Goal: Task Accomplishment & Management: Manage account settings

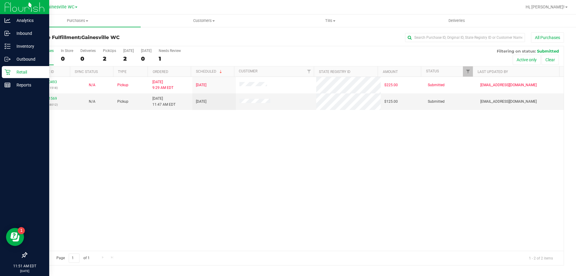
click at [16, 74] on p "Retail" at bounding box center [29, 71] width 36 height 7
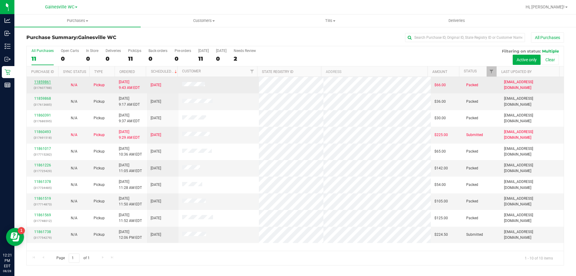
click at [38, 84] on link "11859861" at bounding box center [42, 82] width 17 height 4
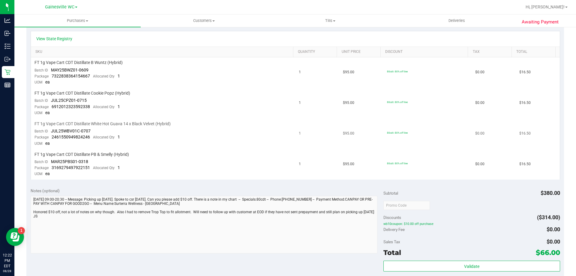
scroll to position [120, 0]
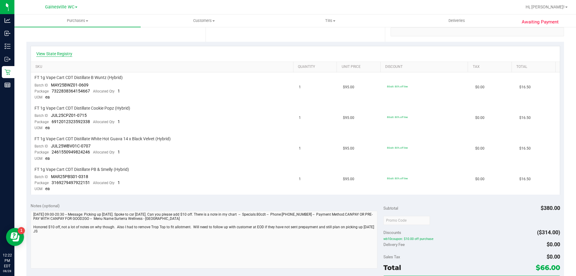
click at [66, 55] on link "View State Registry" at bounding box center [54, 54] width 36 height 6
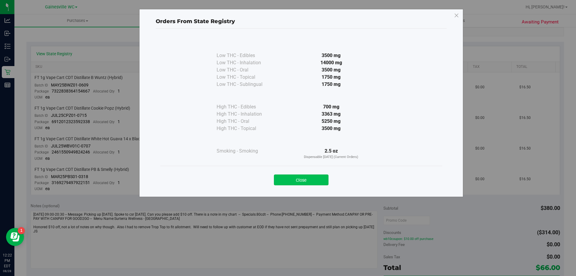
click at [298, 182] on button "Close" at bounding box center [301, 179] width 55 height 11
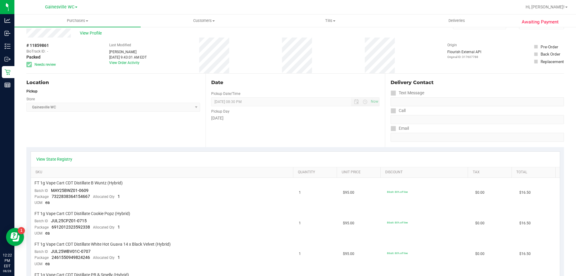
scroll to position [0, 0]
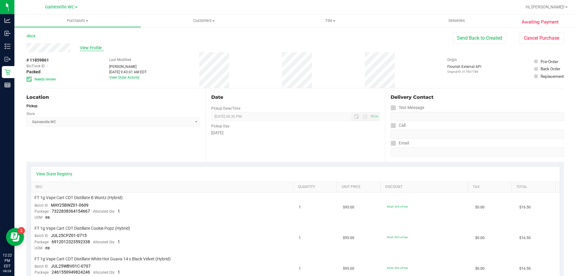
click at [92, 45] on span "View Profile" at bounding box center [92, 48] width 24 height 6
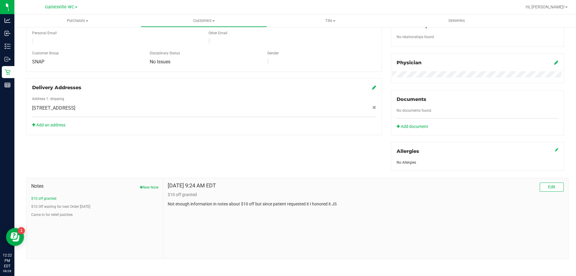
scroll to position [158, 0]
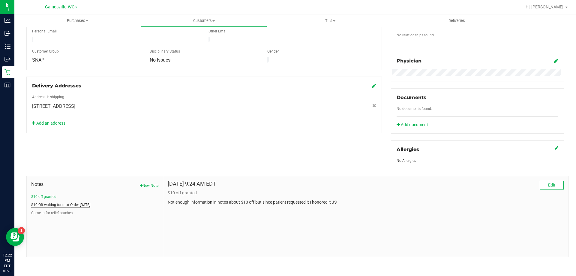
click at [85, 206] on button "$10 Off waiting for next Order [DATE]" at bounding box center [60, 204] width 59 height 5
click at [52, 197] on button "$10 off granted" at bounding box center [43, 196] width 25 height 5
click at [76, 203] on button "$10 Off waiting for next Order [DATE]" at bounding box center [60, 204] width 59 height 5
drag, startPoint x: 314, startPoint y: 204, endPoint x: 348, endPoint y: 202, distance: 34.6
click at [348, 202] on p "Pt is owed $10 off for next purchase if MOD can do the manual toggle for that d…" at bounding box center [366, 202] width 396 height 6
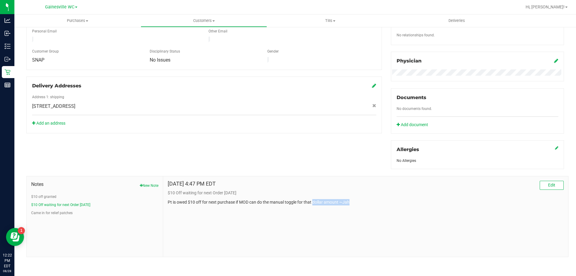
click at [348, 202] on p "Pt is owed $10 off for next purchase if MOD can do the manual toggle for that d…" at bounding box center [366, 202] width 396 height 6
click at [49, 198] on button "$10 off granted" at bounding box center [43, 196] width 25 height 5
click at [58, 215] on div "Notes New Note $10 off granted $10 Off waiting for next Order [DATE] Came in fo…" at bounding box center [95, 216] width 137 height 80
click at [60, 204] on button "$10 Off waiting for next Order [DATE]" at bounding box center [60, 204] width 59 height 5
drag, startPoint x: 184, startPoint y: 202, endPoint x: 235, endPoint y: 204, distance: 50.5
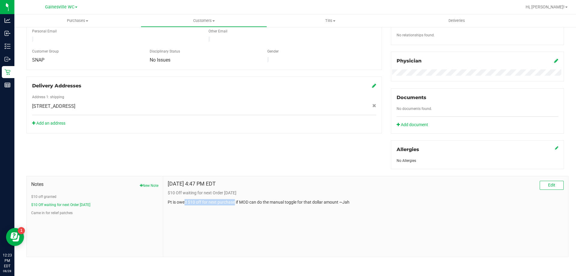
click at [235, 204] on p "Pt is owed $10 off for next purchase if MOD can do the manual toggle for that d…" at bounding box center [366, 202] width 396 height 6
drag, startPoint x: 262, startPoint y: 206, endPoint x: 294, endPoint y: 212, distance: 32.0
click at [294, 212] on div "[DATE] 4:47 PM EDT Edit $10 Off waiting for next Order 07.23.25 Pt is owed $10 …" at bounding box center [365, 216] width 405 height 80
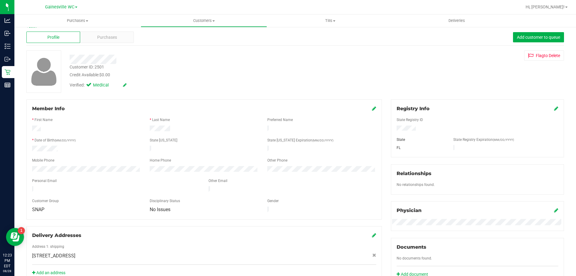
scroll to position [8, 0]
click at [92, 31] on div "Profile Purchases Add customer to queue" at bounding box center [295, 38] width 538 height 17
click at [97, 36] on span "Purchases" at bounding box center [107, 38] width 20 height 6
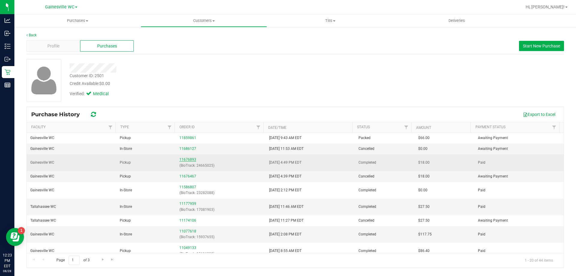
click at [187, 161] on link "11676893" at bounding box center [187, 159] width 17 height 4
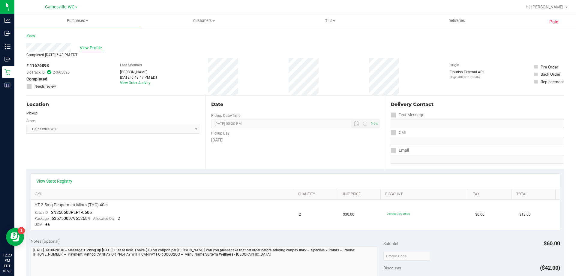
click at [99, 46] on span "View Profile" at bounding box center [92, 48] width 24 height 6
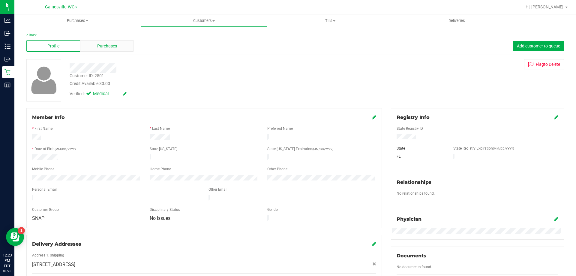
click at [120, 50] on div "Purchases" at bounding box center [107, 45] width 54 height 11
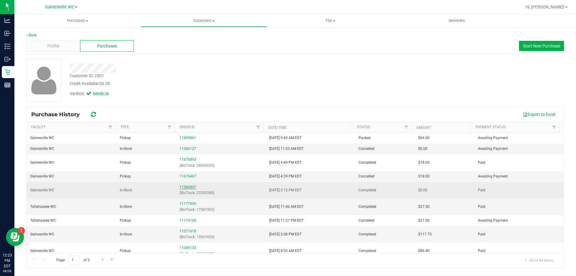
click at [186, 188] on link "11586807" at bounding box center [187, 187] width 17 height 4
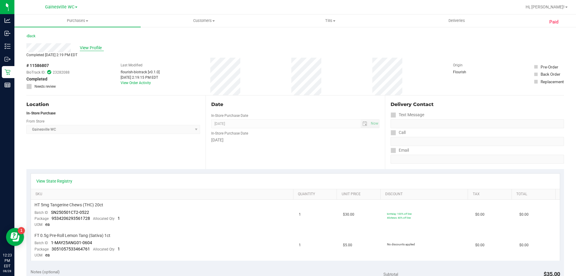
click at [96, 49] on span "View Profile" at bounding box center [92, 48] width 24 height 6
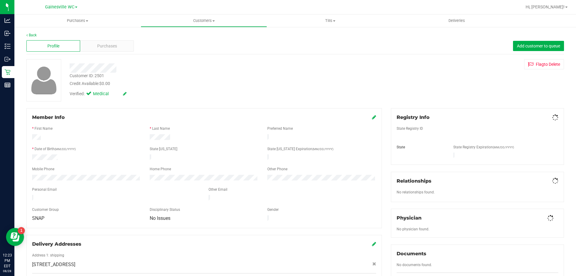
click at [99, 49] on span "Purchases" at bounding box center [107, 46] width 20 height 6
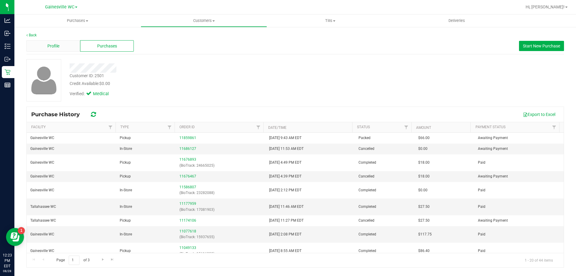
click at [56, 46] on span "Profile" at bounding box center [53, 46] width 12 height 6
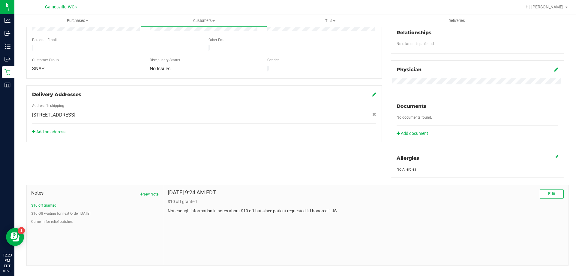
scroll to position [150, 0]
click at [78, 212] on button "$10 Off waiting for next Order [DATE]" at bounding box center [60, 212] width 59 height 5
click at [33, 202] on button "$10 off granted" at bounding box center [43, 204] width 25 height 5
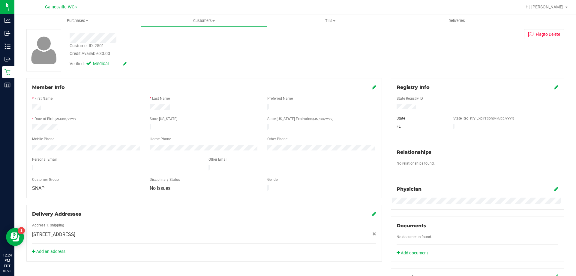
scroll to position [0, 0]
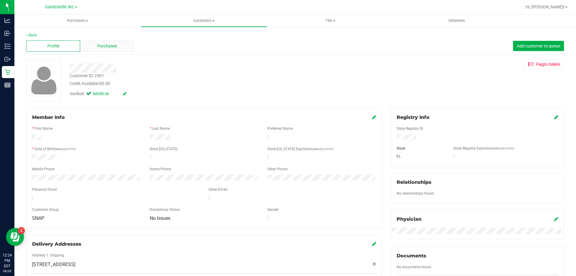
click at [91, 49] on div "Purchases" at bounding box center [107, 45] width 54 height 11
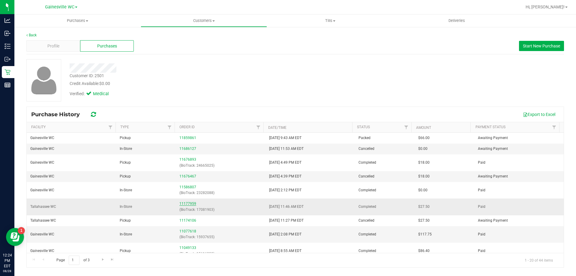
click at [187, 202] on link "11177959" at bounding box center [187, 203] width 17 height 4
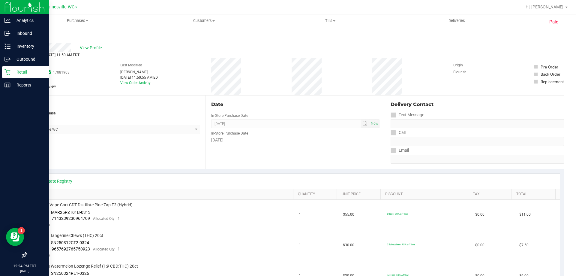
click at [10, 71] on icon at bounding box center [8, 72] width 6 height 6
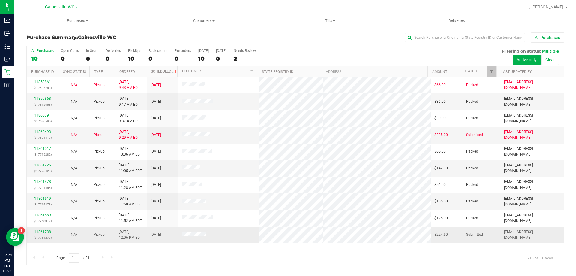
click at [42, 233] on link "11861738" at bounding box center [42, 232] width 17 height 4
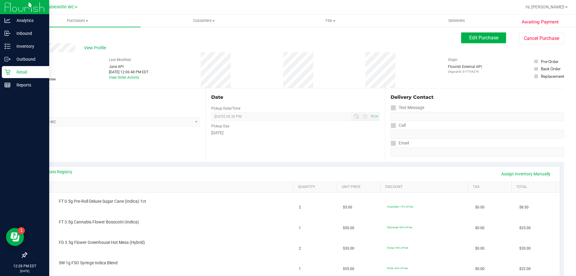
click at [11, 68] on div "Retail" at bounding box center [25, 72] width 47 height 12
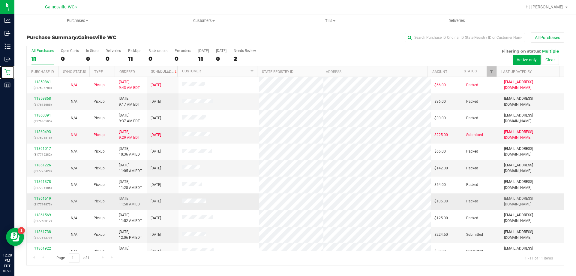
scroll to position [9, 0]
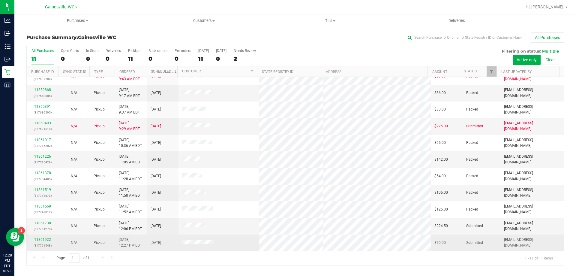
click at [47, 242] on div "11861922 (317761548)" at bounding box center [42, 242] width 24 height 11
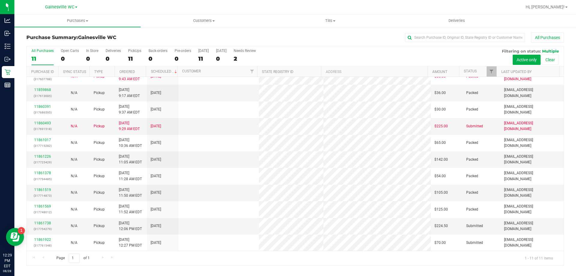
scroll to position [0, 0]
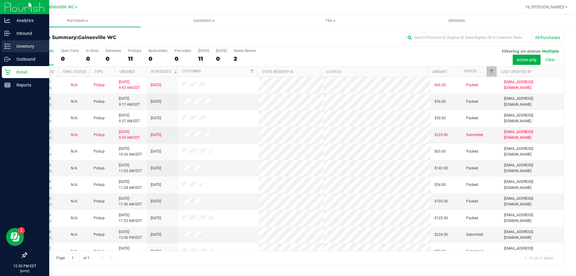
click at [13, 43] on p "Inventory" at bounding box center [29, 46] width 36 height 7
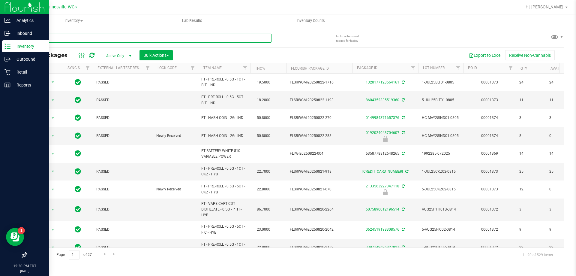
click at [93, 38] on input "text" at bounding box center [148, 38] width 245 height 9
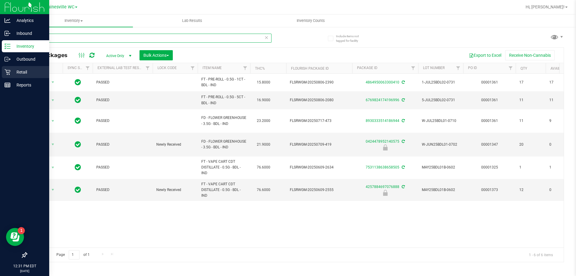
type input "bdl"
click at [7, 71] on icon at bounding box center [8, 72] width 6 height 6
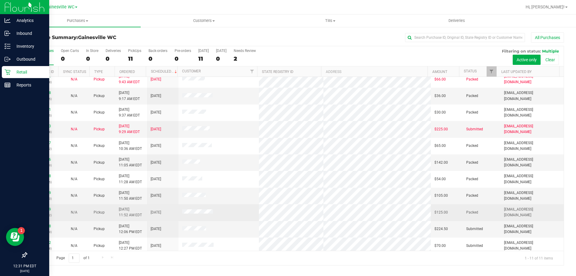
scroll to position [9, 0]
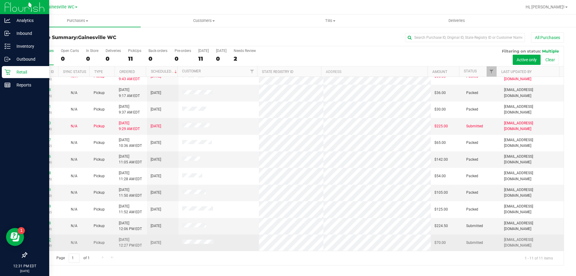
click at [41, 239] on link "11861922" at bounding box center [42, 239] width 17 height 4
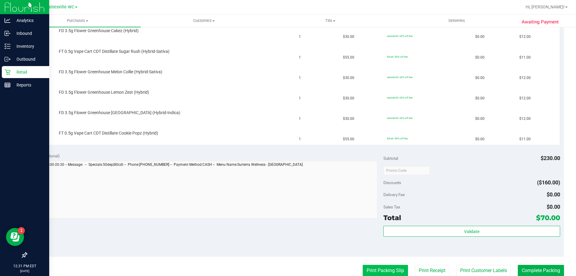
scroll to position [180, 0]
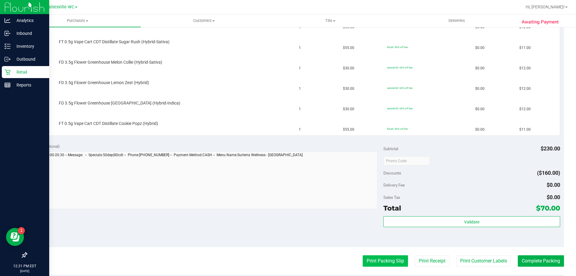
click at [379, 255] on button "Print Packing Slip" at bounding box center [385, 260] width 45 height 11
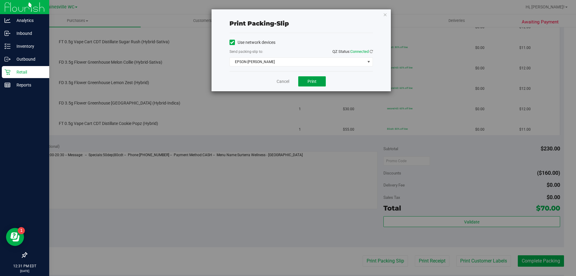
click at [313, 78] on button "Print" at bounding box center [312, 81] width 28 height 10
click at [280, 84] on link "Cancel" at bounding box center [283, 81] width 13 height 6
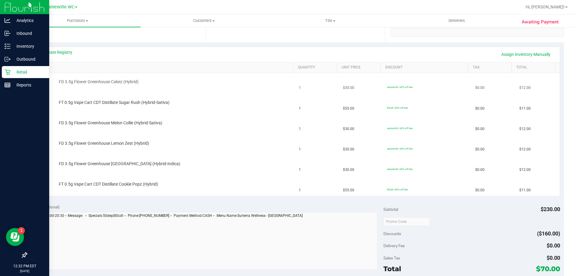
scroll to position [120, 0]
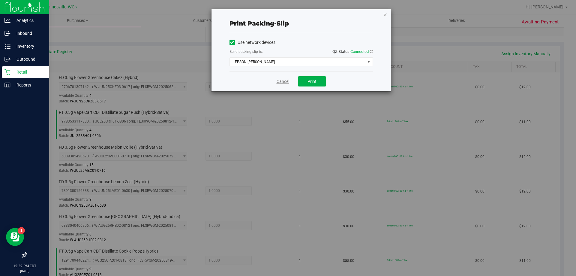
click at [288, 79] on link "Cancel" at bounding box center [283, 81] width 13 height 6
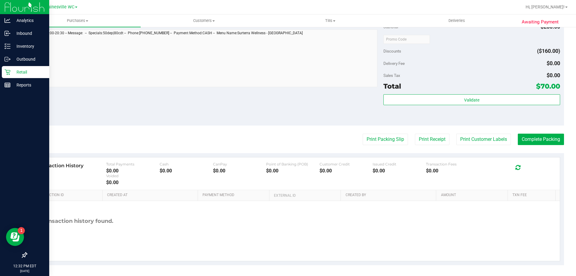
scroll to position [388, 0]
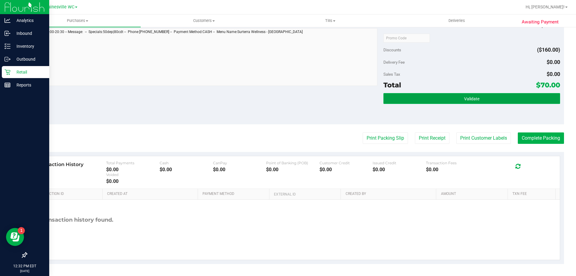
click at [447, 96] on button "Validate" at bounding box center [472, 98] width 176 height 11
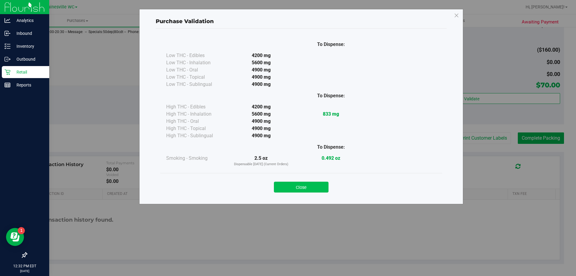
click at [302, 184] on button "Close" at bounding box center [301, 187] width 55 height 11
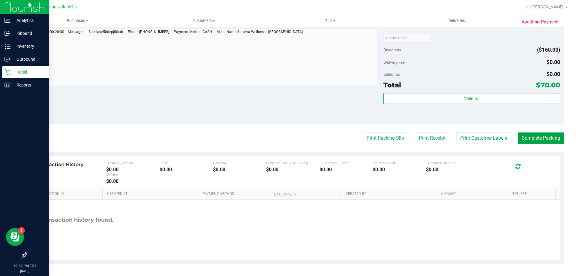
click at [524, 140] on button "Complete Packing" at bounding box center [541, 137] width 46 height 11
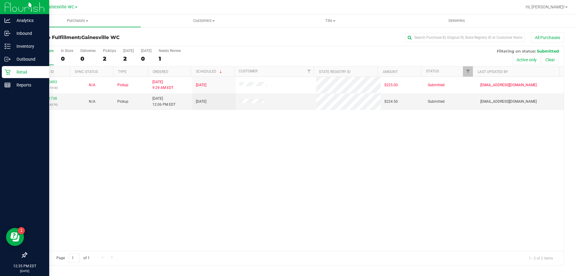
click at [7, 69] on div "Retail" at bounding box center [25, 72] width 47 height 12
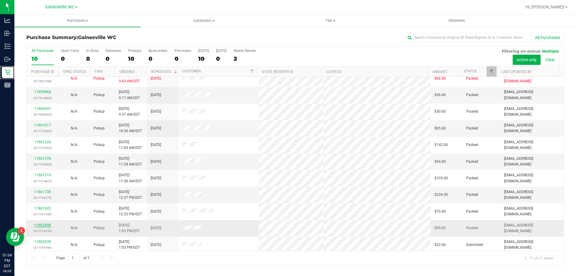
scroll to position [9, 0]
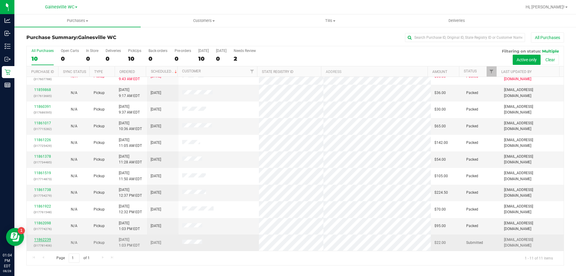
click at [44, 238] on link "11862239" at bounding box center [42, 239] width 17 height 4
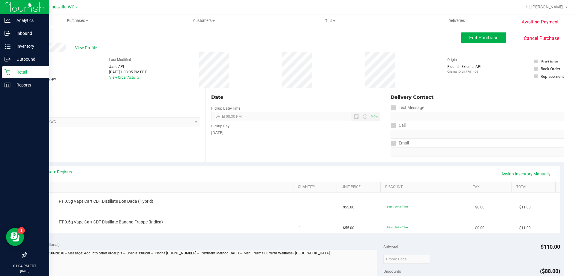
click at [0, 71] on link "Retail" at bounding box center [24, 72] width 49 height 13
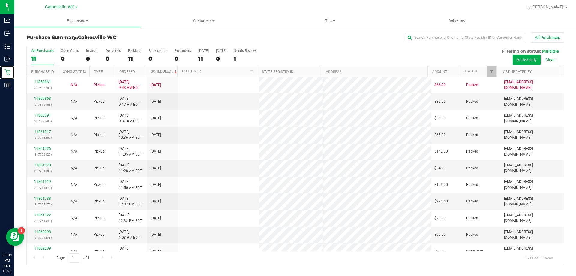
scroll to position [9, 0]
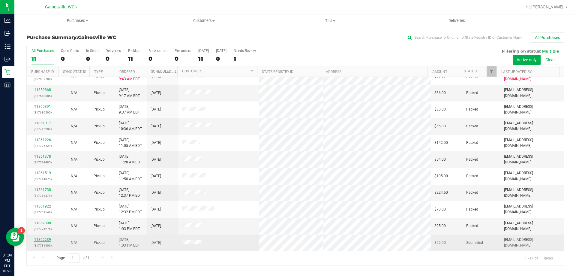
click at [35, 238] on link "11862239" at bounding box center [42, 239] width 17 height 4
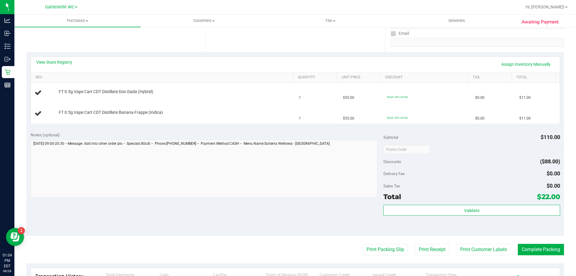
scroll to position [120, 0]
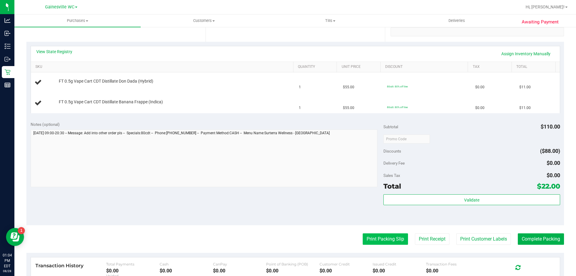
click at [375, 236] on button "Print Packing Slip" at bounding box center [385, 238] width 45 height 11
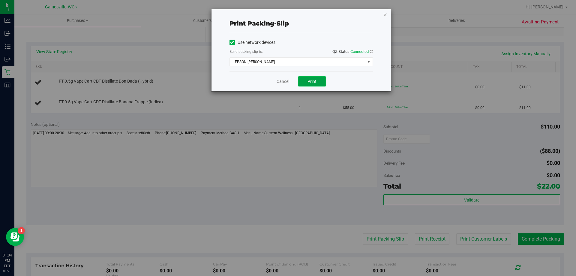
click at [316, 81] on span "Print" at bounding box center [312, 81] width 9 height 5
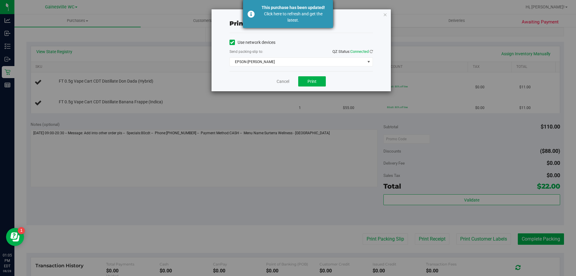
click at [283, 16] on div "Click here to refresh and get the latest." at bounding box center [293, 17] width 71 height 13
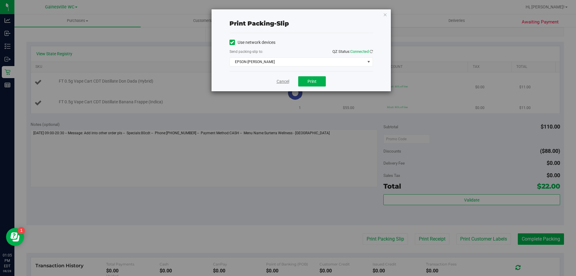
click at [288, 83] on link "Cancel" at bounding box center [283, 81] width 13 height 6
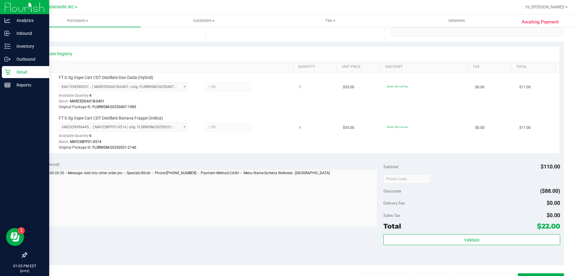
click at [5, 75] on div "Retail" at bounding box center [25, 72] width 47 height 12
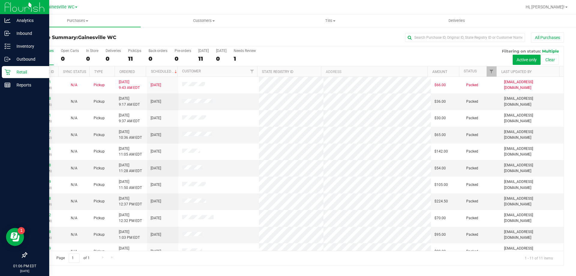
click at [5, 74] on icon at bounding box center [8, 72] width 6 height 6
click at [1, 89] on link "Reports" at bounding box center [24, 85] width 49 height 13
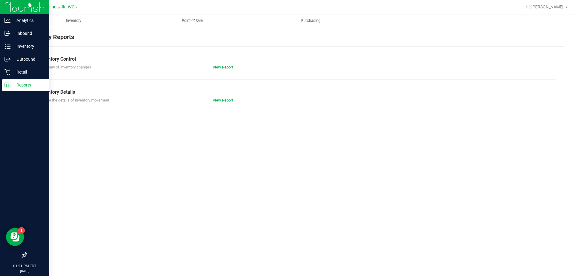
click at [183, 27] on ul "Inventory Point of Sale Purchasing" at bounding box center [302, 20] width 576 height 13
click at [185, 23] on span "Point of Sale" at bounding box center [192, 20] width 37 height 5
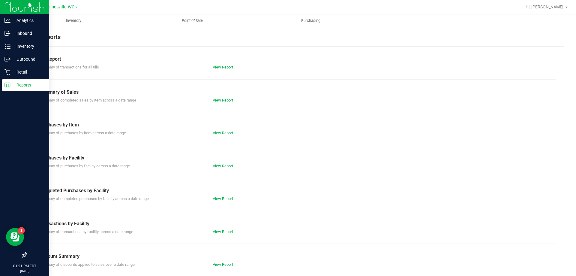
click at [228, 194] on div "Summary of completed purchases by facility across a date range View Report" at bounding box center [295, 198] width 522 height 8
click at [227, 199] on link "View Report" at bounding box center [223, 198] width 20 height 5
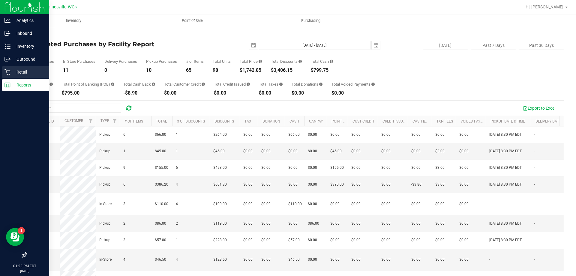
click at [11, 74] on p "Retail" at bounding box center [29, 71] width 36 height 7
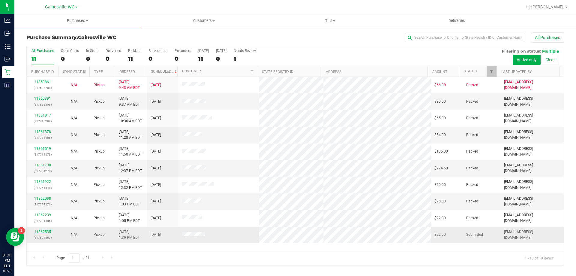
click at [44, 233] on link "11862535" at bounding box center [42, 232] width 17 height 4
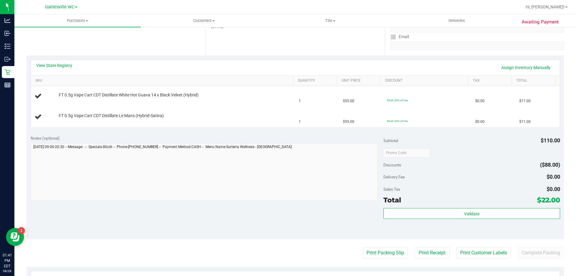
scroll to position [120, 0]
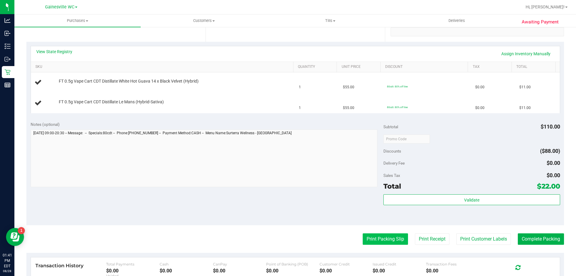
click at [368, 236] on button "Print Packing Slip" at bounding box center [385, 238] width 45 height 11
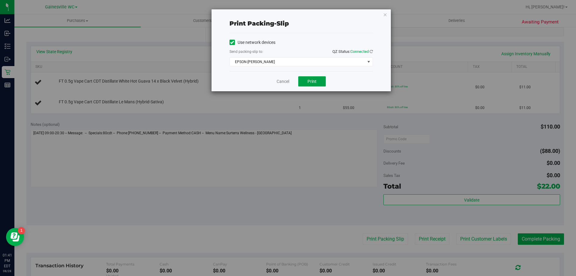
click at [315, 80] on span "Print" at bounding box center [312, 81] width 9 height 5
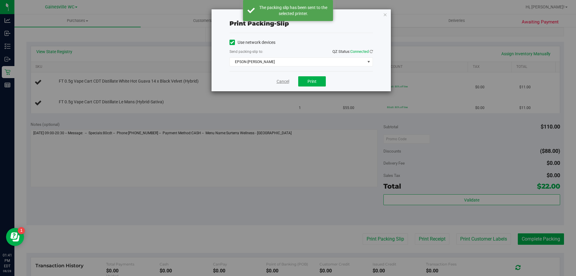
click at [281, 82] on link "Cancel" at bounding box center [283, 81] width 13 height 6
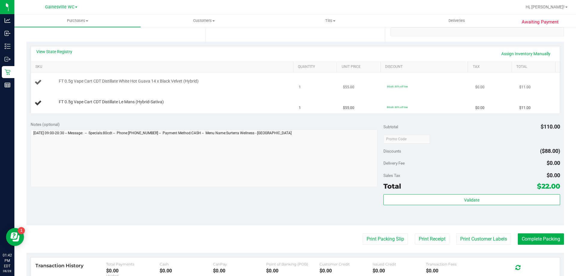
click at [363, 233] on button "Print Packing Slip" at bounding box center [385, 238] width 45 height 11
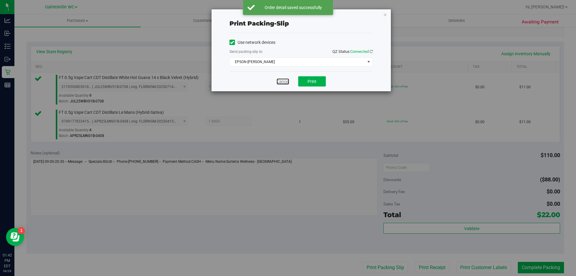
click at [281, 82] on link "Cancel" at bounding box center [283, 81] width 13 height 6
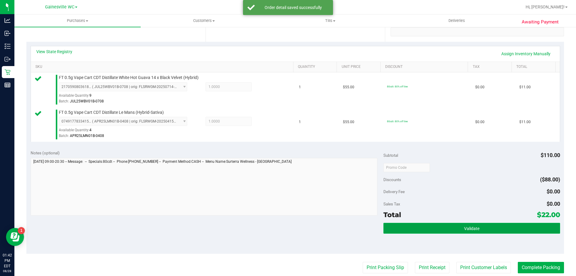
click at [464, 230] on span "Validate" at bounding box center [471, 228] width 15 height 5
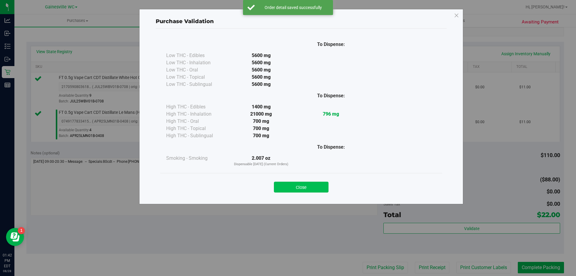
click at [318, 185] on button "Close" at bounding box center [301, 187] width 55 height 11
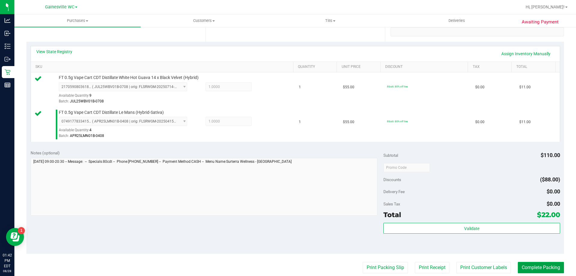
click at [545, 267] on button "Complete Packing" at bounding box center [541, 267] width 46 height 11
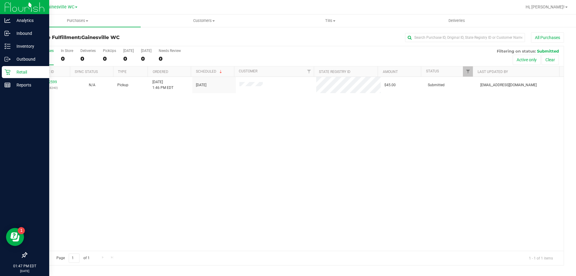
click at [6, 72] on icon at bounding box center [8, 72] width 6 height 6
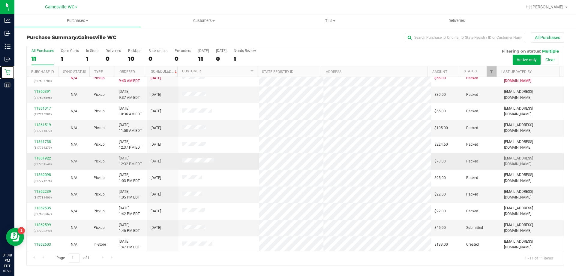
scroll to position [9, 0]
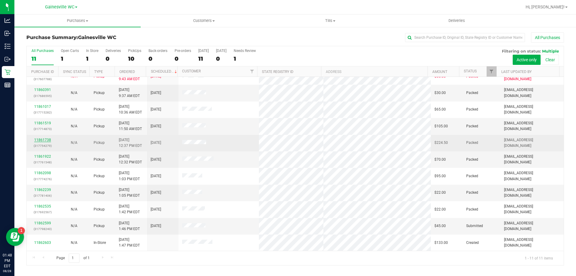
click at [47, 142] on link "11861738" at bounding box center [42, 140] width 17 height 4
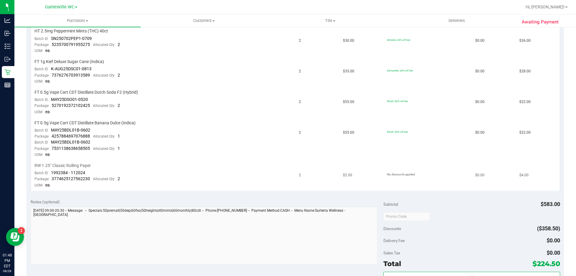
scroll to position [330, 0]
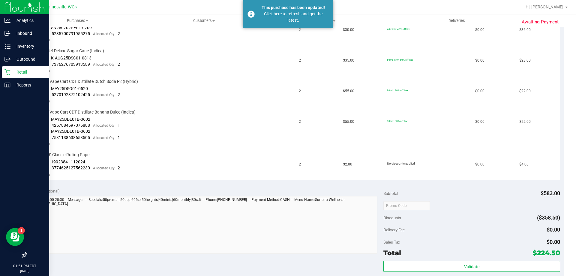
click at [17, 72] on p "Retail" at bounding box center [29, 71] width 36 height 7
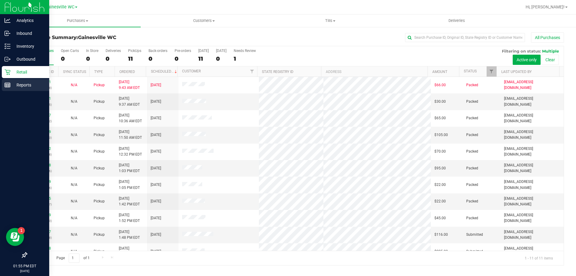
click at [4, 86] on div "Reports" at bounding box center [25, 85] width 47 height 12
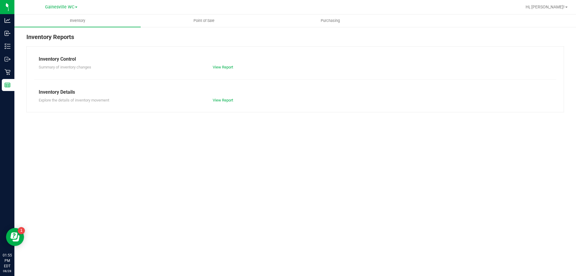
click at [212, 28] on div "Inventory Reports Inventory Control Summary of inventory changes View Report In…" at bounding box center [295, 72] width 562 height 92
click at [200, 14] on nav "Gainesville WC Hi, [GEOGRAPHIC_DATA]!" at bounding box center [295, 7] width 562 height 14
click at [198, 18] on span "Point of Sale" at bounding box center [203, 20] width 37 height 5
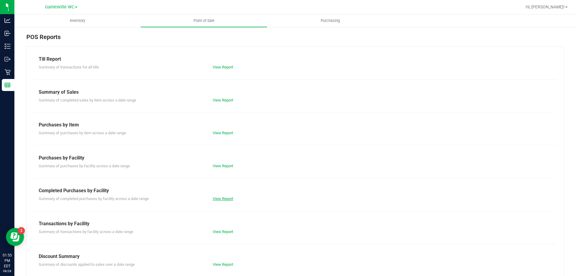
click at [221, 199] on link "View Report" at bounding box center [223, 198] width 20 height 5
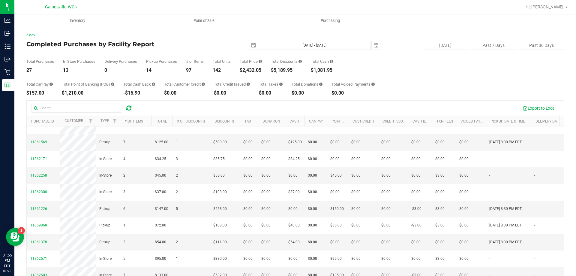
scroll to position [45, 0]
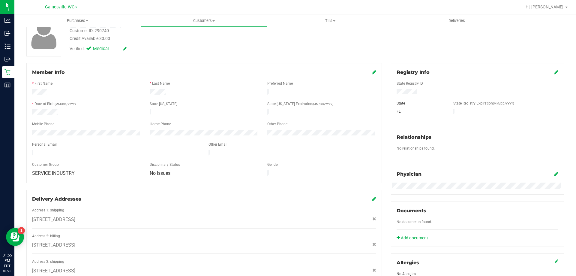
click at [101, 29] on div "Customer ID: 290740" at bounding box center [89, 31] width 39 height 6
copy div "290740"
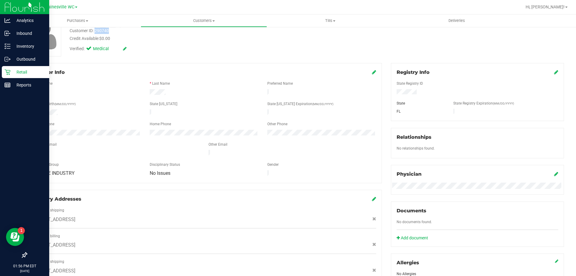
click at [13, 71] on p "Retail" at bounding box center [29, 71] width 36 height 7
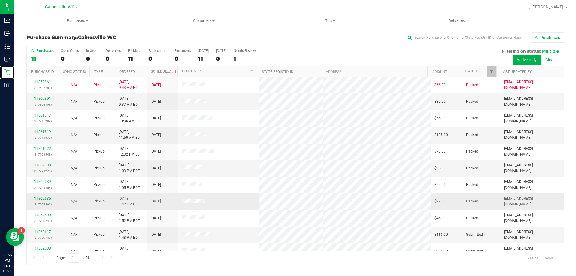
scroll to position [9, 0]
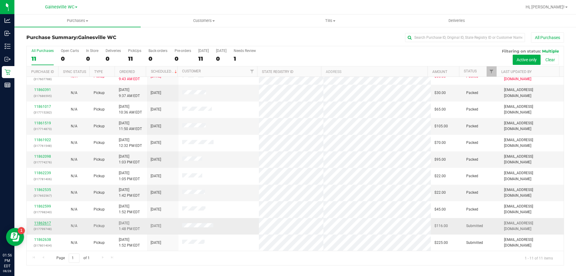
click at [47, 224] on link "11862617" at bounding box center [42, 223] width 17 height 4
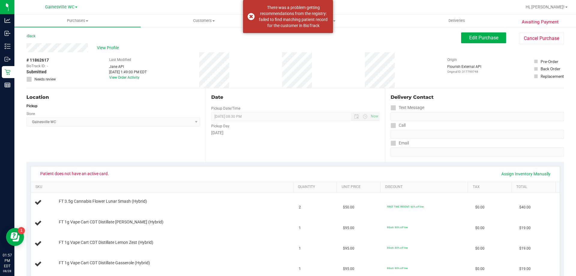
click at [284, 70] on div "# 11862617 BioTrack ID: - Submitted Needs review Last Modified [PERSON_NAME] AP…" at bounding box center [295, 70] width 538 height 36
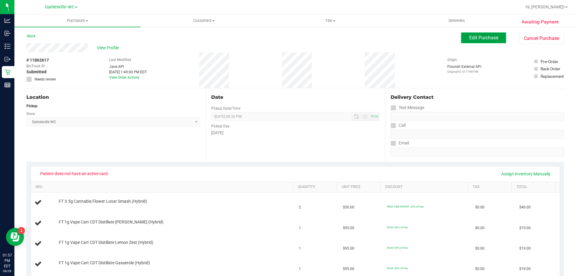
click at [477, 41] on button "Edit Purchase" at bounding box center [483, 37] width 45 height 11
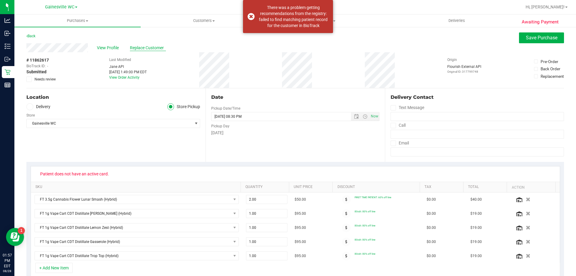
click at [140, 48] on span "Replace Customer" at bounding box center [148, 48] width 36 height 6
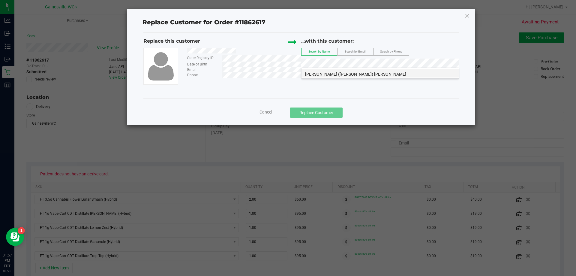
click at [357, 74] on li "[PERSON_NAME] ([PERSON_NAME]) [PERSON_NAME]" at bounding box center [380, 73] width 157 height 8
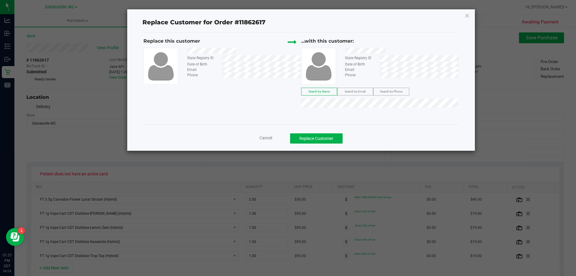
click at [287, 79] on div "State Registry ID Date of Birth Email Phone" at bounding box center [222, 66] width 158 height 37
click at [329, 139] on button "Replace Customer" at bounding box center [316, 138] width 53 height 10
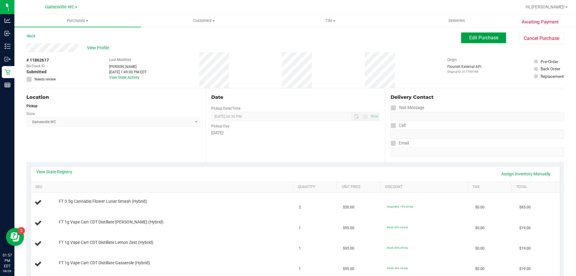
click at [477, 41] on button "Edit Purchase" at bounding box center [483, 37] width 45 height 11
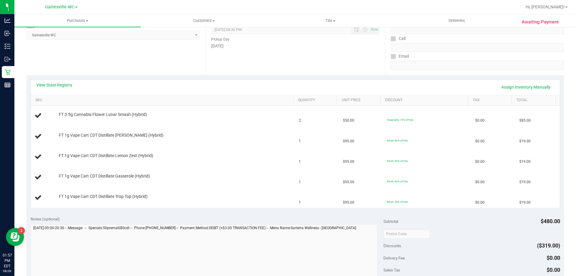
scroll to position [90, 0]
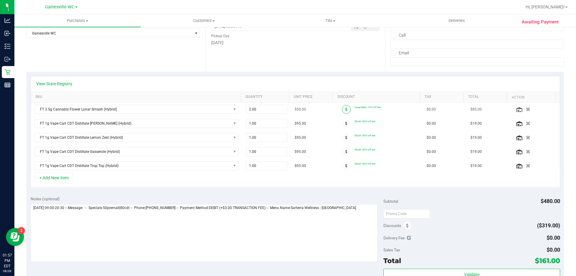
click at [342, 109] on span at bounding box center [346, 109] width 9 height 9
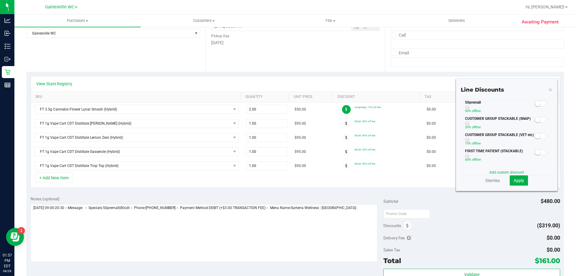
click at [535, 105] on small at bounding box center [537, 103] width 5 height 5
click at [516, 179] on span "Apply" at bounding box center [519, 180] width 11 height 5
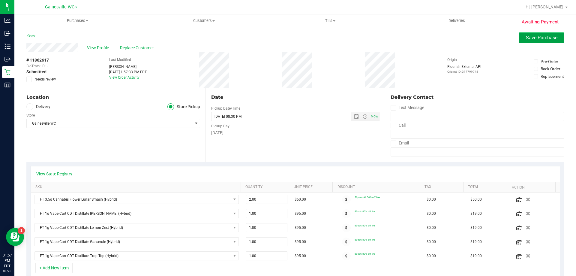
click at [525, 41] on button "Save Purchase" at bounding box center [541, 37] width 45 height 11
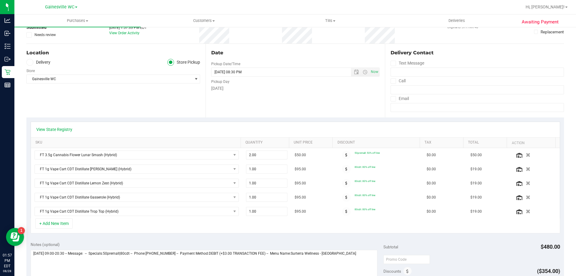
scroll to position [26, 0]
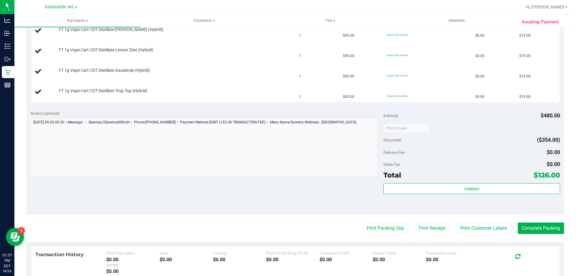
scroll to position [206, 0]
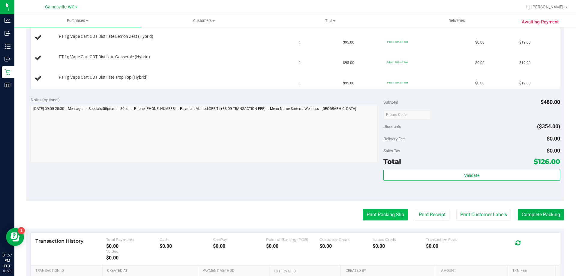
click at [378, 212] on button "Print Packing Slip" at bounding box center [385, 214] width 45 height 11
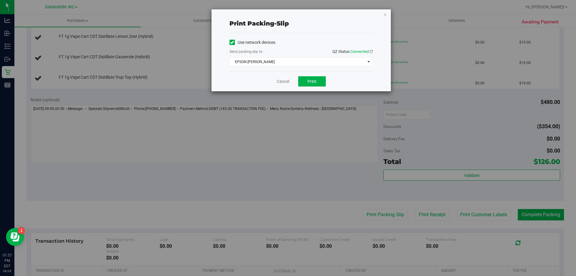
drag, startPoint x: 323, startPoint y: 92, endPoint x: 318, endPoint y: 80, distance: 12.9
click at [323, 91] on div "Print packing-slip Use network devices Send packing-slip to: QZ Status: Connect…" at bounding box center [290, 138] width 581 height 276
click at [318, 80] on button "Print" at bounding box center [312, 81] width 28 height 10
click at [286, 81] on link "Cancel" at bounding box center [283, 81] width 13 height 6
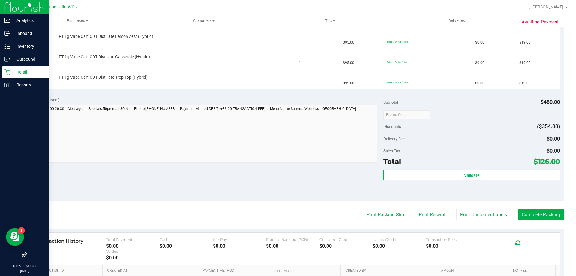
click at [10, 77] on div "Retail" at bounding box center [25, 72] width 47 height 12
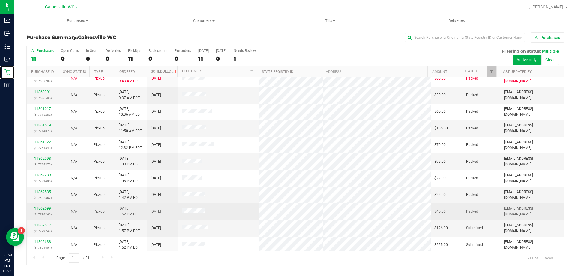
scroll to position [9, 0]
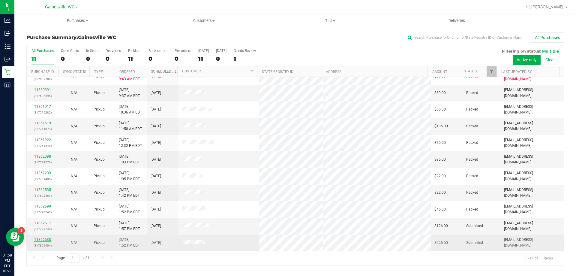
click at [48, 238] on link "11862638" at bounding box center [42, 239] width 17 height 4
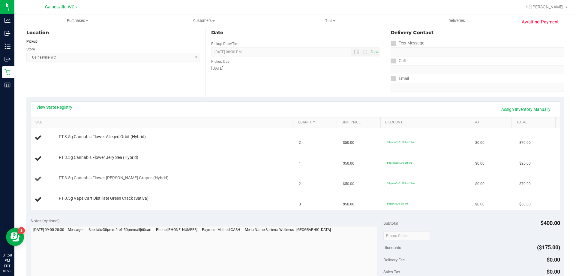
scroll to position [90, 0]
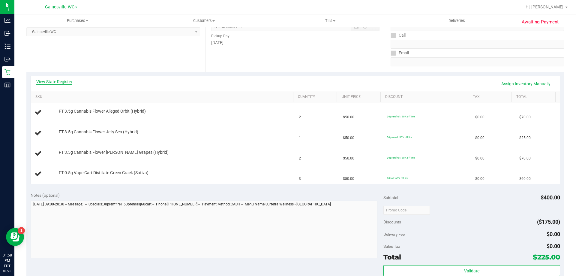
click at [62, 84] on link "View State Registry" at bounding box center [54, 82] width 36 height 6
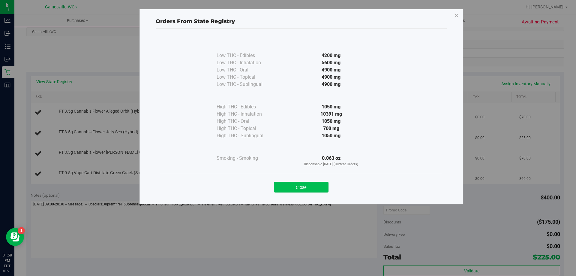
click at [308, 187] on button "Close" at bounding box center [301, 187] width 55 height 11
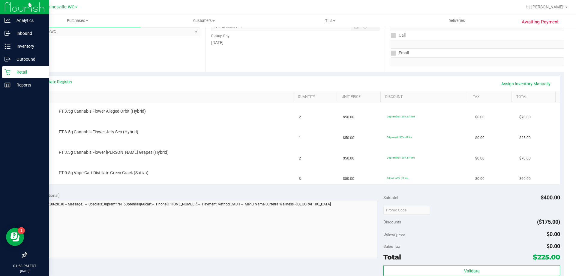
click at [9, 77] on div "Retail" at bounding box center [25, 72] width 47 height 12
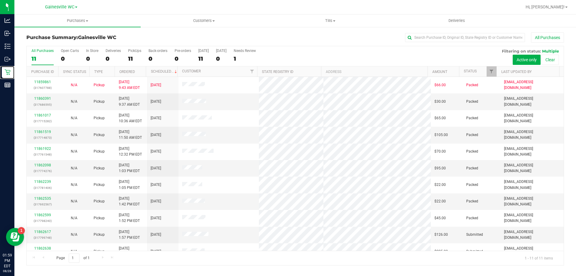
click at [0, 66] on link "Retail" at bounding box center [7, 72] width 14 height 13
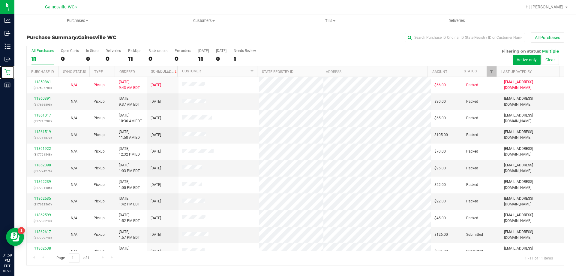
click at [0, 66] on link "Retail" at bounding box center [7, 72] width 14 height 13
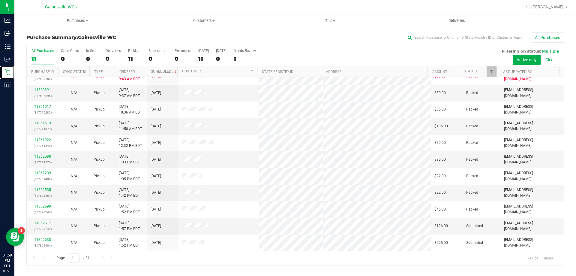
scroll to position [8, 0]
click at [46, 226] on div "11862617 (317799748)" at bounding box center [42, 226] width 24 height 11
click at [46, 225] on link "11862617" at bounding box center [42, 223] width 17 height 4
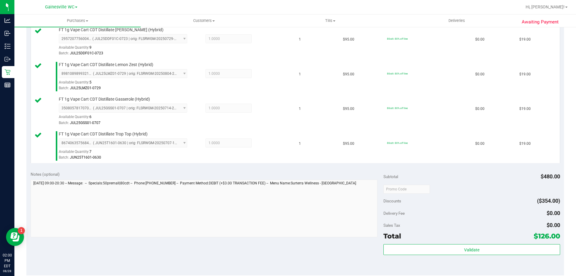
scroll to position [207, 0]
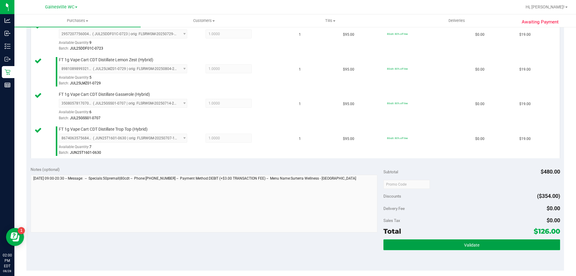
click at [525, 241] on button "Validate" at bounding box center [472, 244] width 176 height 11
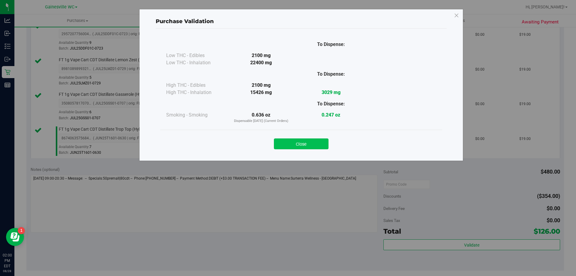
click at [306, 140] on button "Close" at bounding box center [301, 143] width 55 height 11
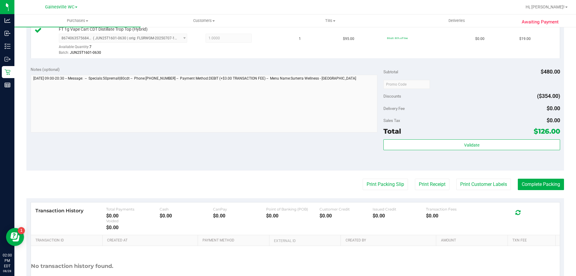
scroll to position [354, 0]
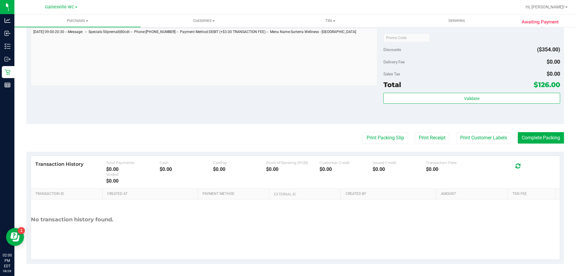
click at [540, 141] on button "Complete Packing" at bounding box center [541, 137] width 46 height 11
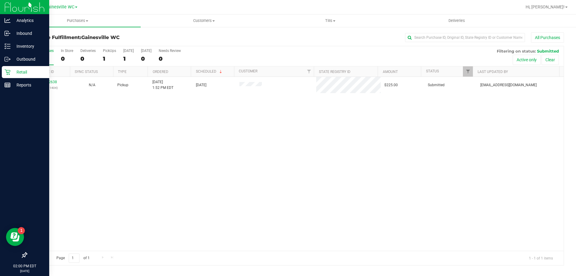
click at [8, 76] on div "Retail" at bounding box center [25, 72] width 47 height 12
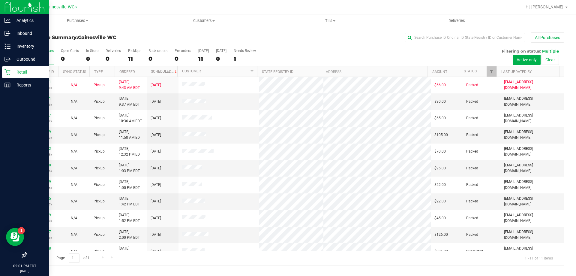
click at [0, 119] on div at bounding box center [24, 170] width 49 height 157
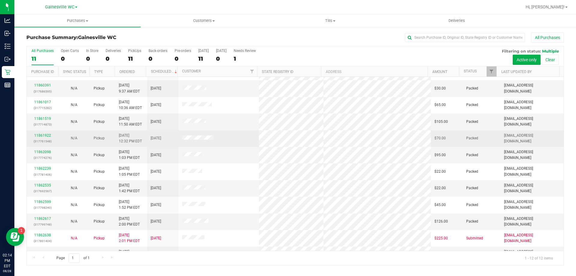
scroll to position [26, 0]
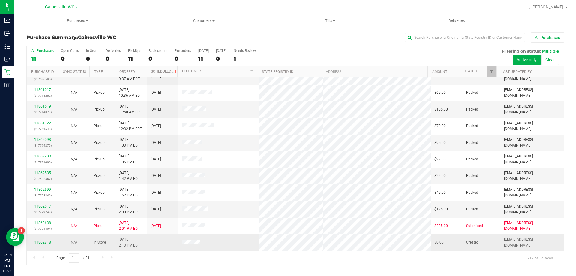
click at [182, 245] on span at bounding box center [191, 242] width 18 height 6
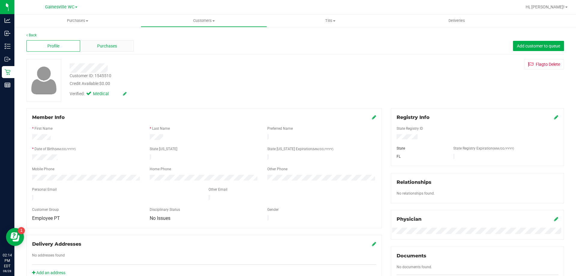
click at [97, 50] on div "Purchases" at bounding box center [107, 45] width 54 height 11
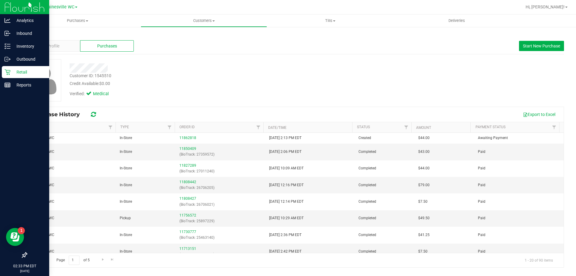
click at [11, 69] on p "Retail" at bounding box center [29, 71] width 36 height 7
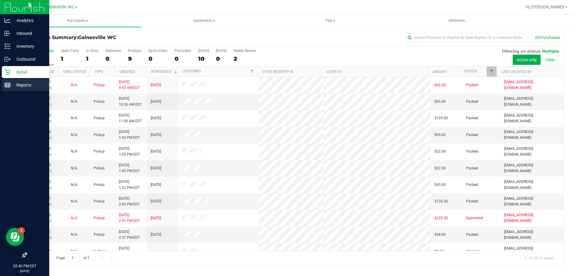
click at [2, 88] on div "Reports" at bounding box center [25, 85] width 47 height 12
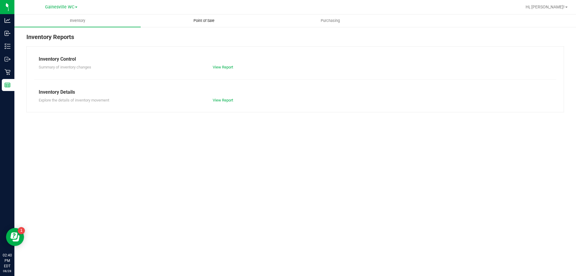
click at [193, 18] on span "Point of Sale" at bounding box center [203, 20] width 37 height 5
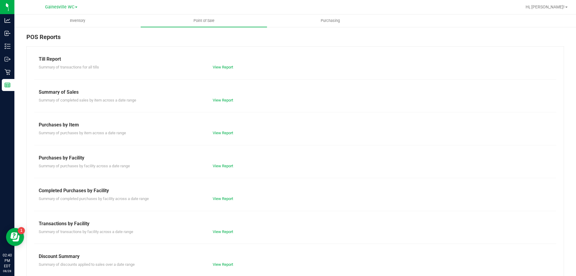
click at [221, 203] on div "Till Report Summary of transactions for all tills View Report Summary of Sales …" at bounding box center [295, 177] width 538 height 263
click at [221, 200] on link "View Report" at bounding box center [223, 198] width 20 height 5
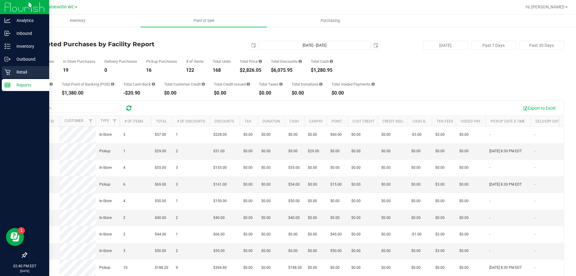
click at [6, 73] on icon at bounding box center [8, 72] width 6 height 6
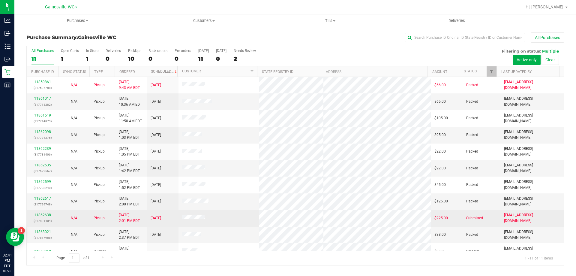
click at [47, 213] on link "11862638" at bounding box center [42, 215] width 17 height 4
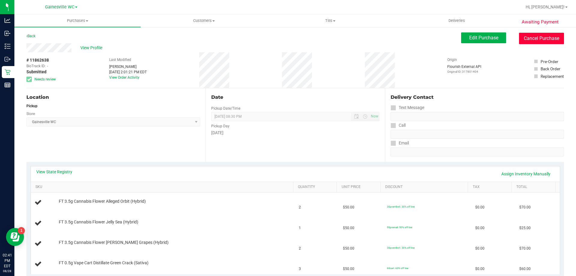
click at [525, 43] on button "Cancel Purchase" at bounding box center [541, 38] width 45 height 11
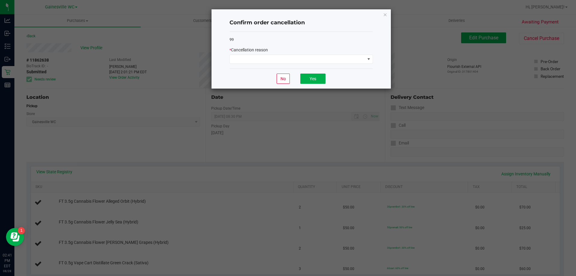
click at [348, 52] on div "* Cancellation reason" at bounding box center [301, 50] width 143 height 6
click at [346, 60] on span at bounding box center [297, 59] width 135 height 8
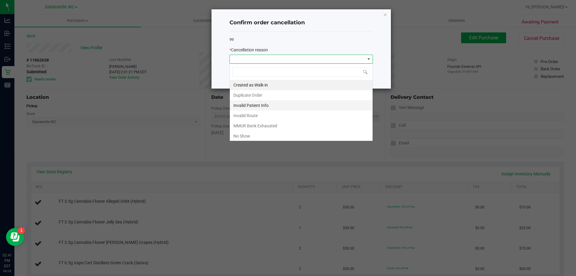
scroll to position [9, 143]
click at [303, 122] on li "MMUR Bank Exhausted" at bounding box center [301, 126] width 143 height 10
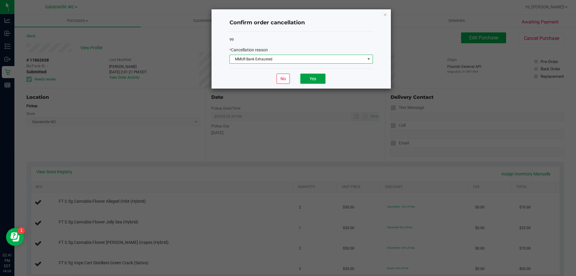
click at [319, 77] on button "Yes" at bounding box center [312, 79] width 25 height 10
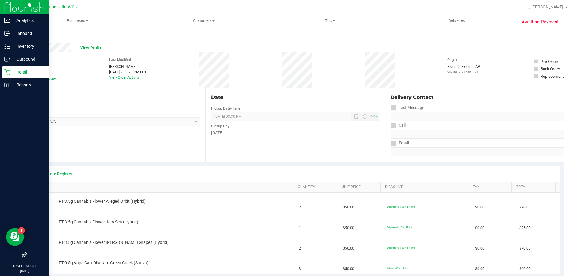
click at [5, 71] on icon at bounding box center [8, 72] width 6 height 6
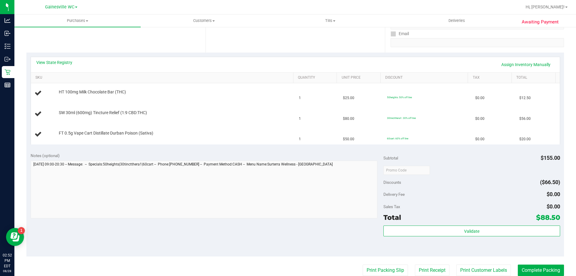
scroll to position [120, 0]
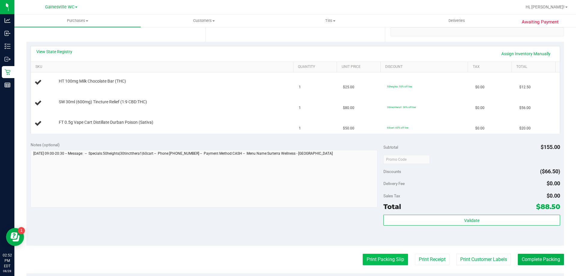
click at [375, 262] on button "Print Packing Slip" at bounding box center [385, 259] width 45 height 11
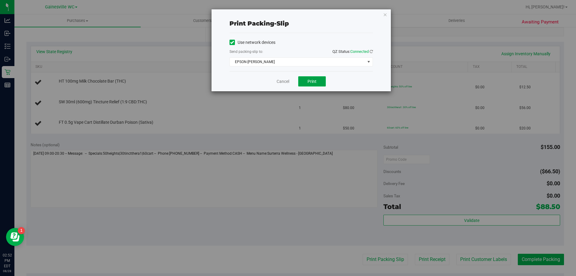
click at [306, 77] on button "Print" at bounding box center [312, 81] width 28 height 10
click at [286, 83] on link "Cancel" at bounding box center [283, 81] width 13 height 6
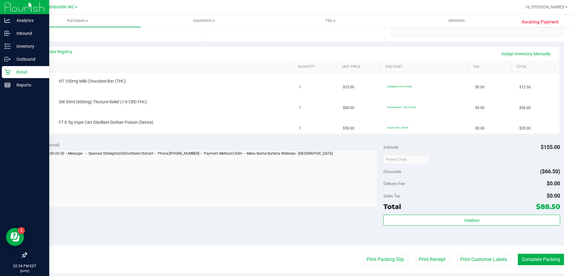
click at [11, 73] on p "Retail" at bounding box center [29, 71] width 36 height 7
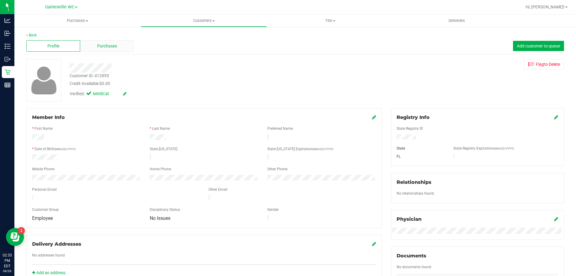
click at [123, 50] on div "Purchases" at bounding box center [107, 45] width 54 height 11
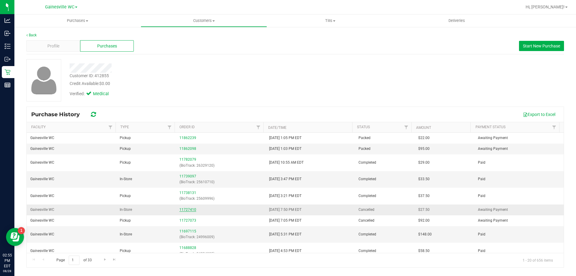
click at [181, 209] on link "11727410" at bounding box center [187, 209] width 17 height 4
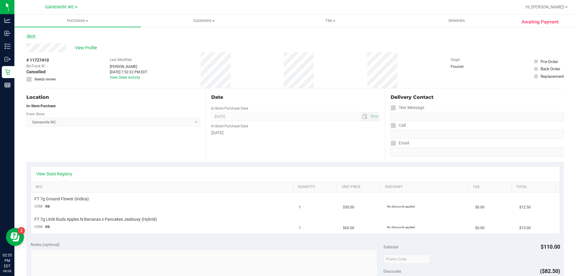
click at [34, 38] on link "Back" at bounding box center [30, 36] width 9 height 4
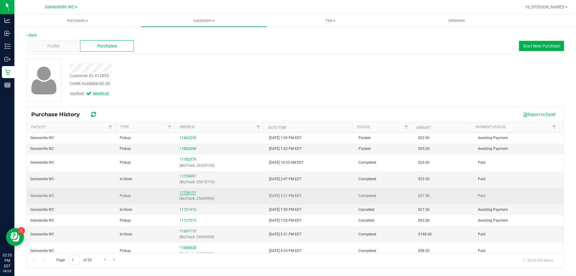
click at [188, 192] on link "11738131" at bounding box center [187, 193] width 17 height 4
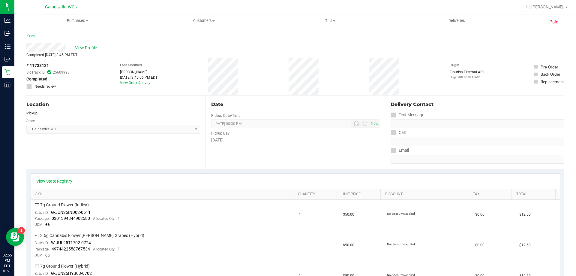
click at [32, 35] on link "Back" at bounding box center [30, 36] width 9 height 4
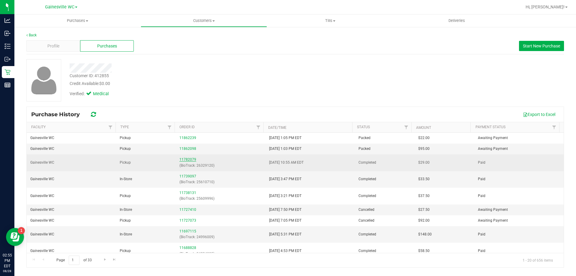
click at [187, 159] on link "11782079" at bounding box center [187, 159] width 17 height 4
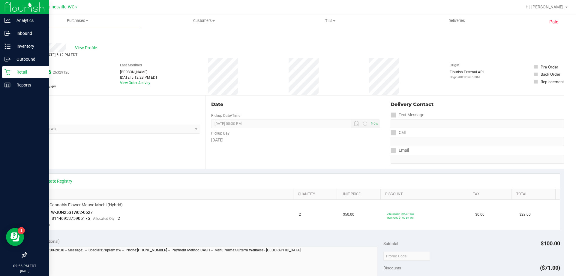
click at [6, 72] on icon at bounding box center [8, 72] width 6 height 6
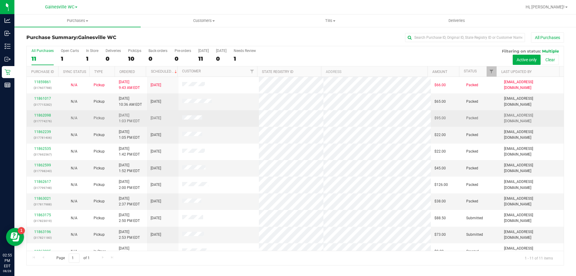
click at [52, 118] on div "11862098 (317774276)" at bounding box center [42, 118] width 24 height 11
click at [49, 117] on link "11862098" at bounding box center [42, 115] width 17 height 4
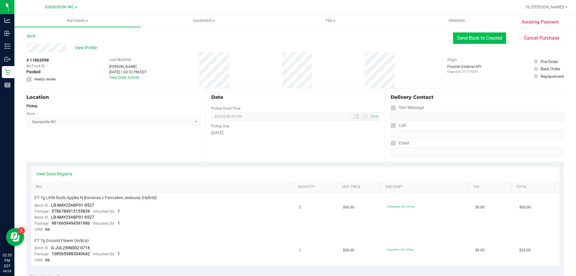
click at [488, 43] on button "Send Back to Created" at bounding box center [479, 37] width 53 height 11
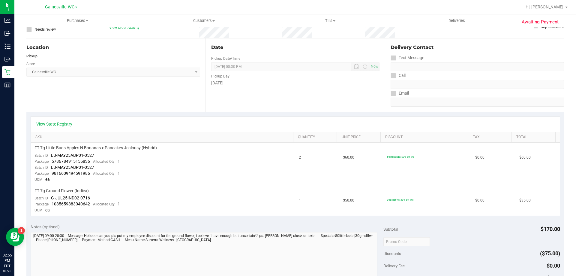
scroll to position [60, 0]
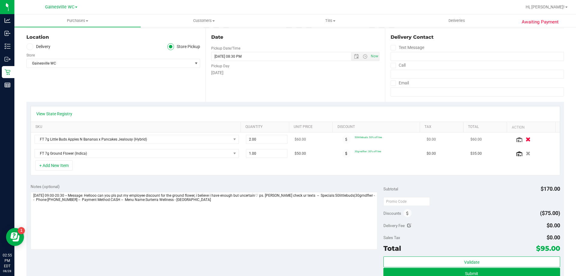
click at [523, 140] on button "button" at bounding box center [528, 139] width 10 height 6
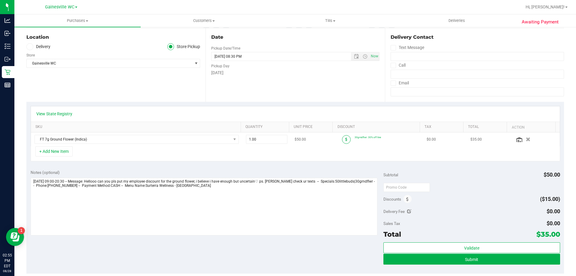
click at [342, 138] on span at bounding box center [346, 139] width 9 height 9
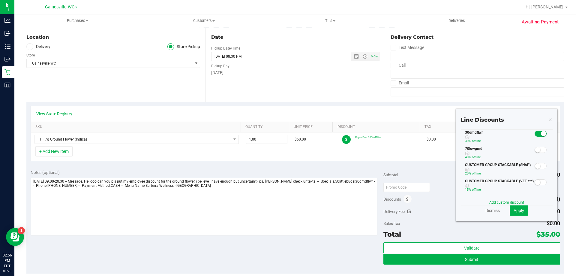
click at [541, 136] on small at bounding box center [543, 133] width 5 height 5
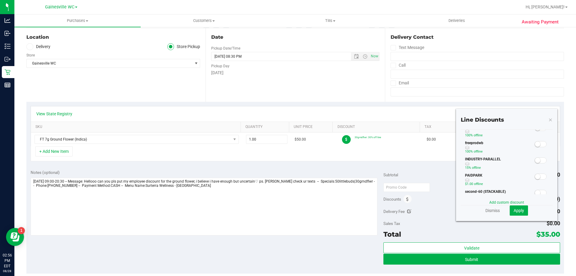
scroll to position [227, 0]
click at [518, 211] on span "Apply" at bounding box center [519, 210] width 11 height 5
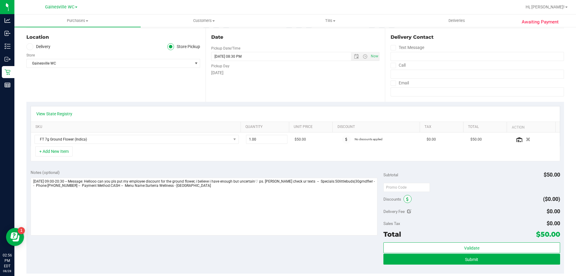
click at [406, 199] on icon at bounding box center [407, 199] width 2 height 4
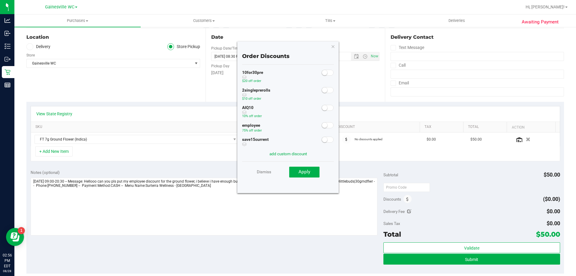
scroll to position [0, 0]
click at [326, 125] on span at bounding box center [328, 126] width 12 height 6
click at [305, 176] on button "Apply" at bounding box center [304, 172] width 30 height 11
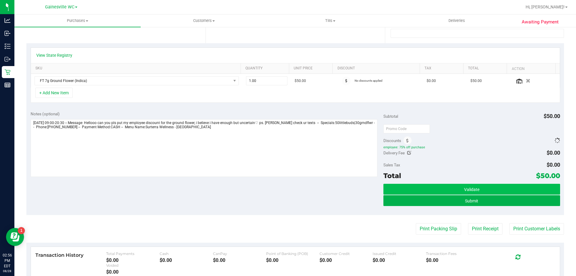
scroll to position [120, 0]
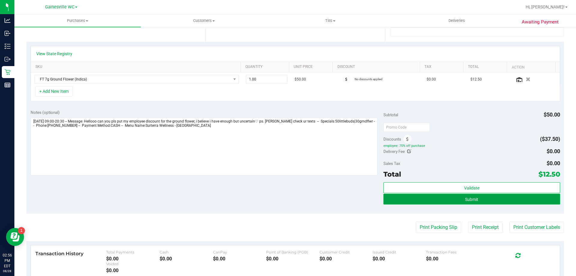
click at [513, 196] on button "Submit" at bounding box center [472, 199] width 176 height 11
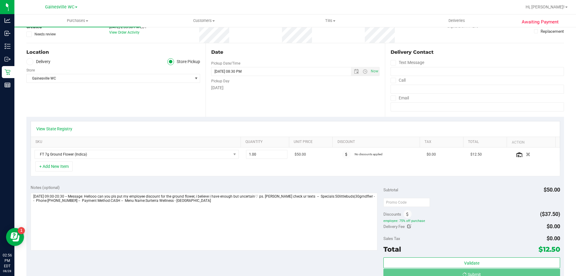
scroll to position [0, 0]
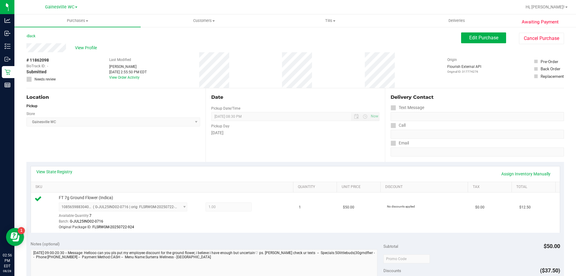
scroll to position [90, 0]
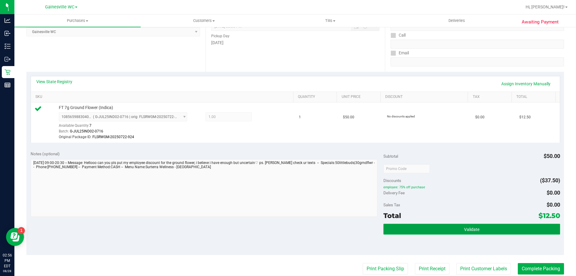
click at [482, 230] on button "Validate" at bounding box center [472, 229] width 176 height 11
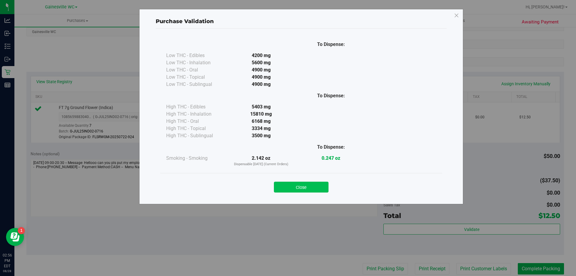
click at [315, 188] on button "Close" at bounding box center [301, 187] width 55 height 11
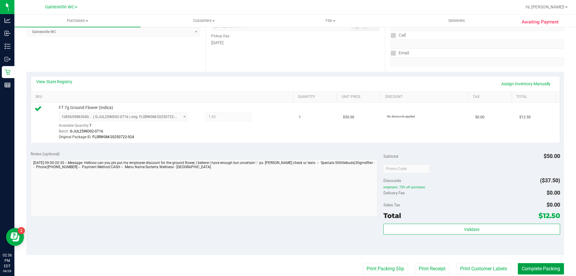
click at [543, 267] on button "Complete Packing" at bounding box center [541, 268] width 46 height 11
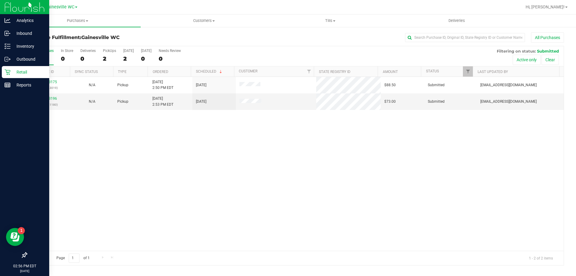
click at [36, 72] on p "Retail" at bounding box center [29, 71] width 36 height 7
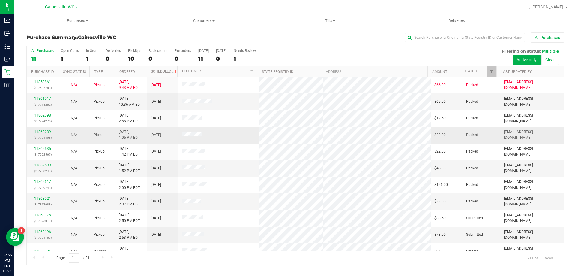
click at [44, 131] on link "11862239" at bounding box center [42, 132] width 17 height 4
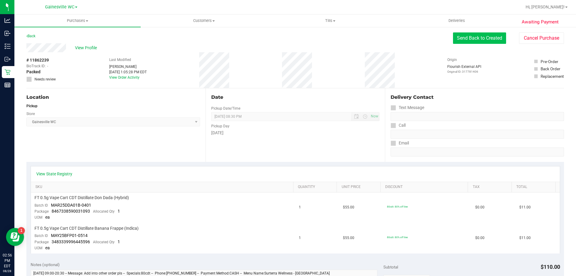
click at [457, 40] on button "Send Back to Created" at bounding box center [479, 37] width 53 height 11
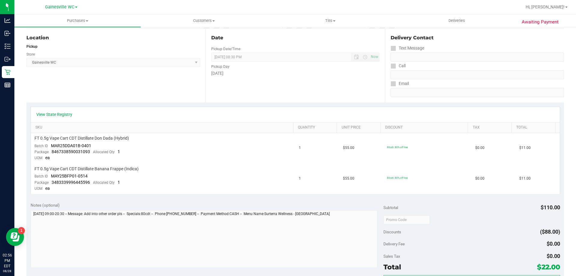
scroll to position [60, 0]
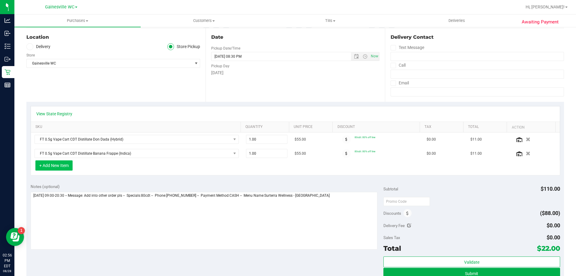
click at [48, 167] on button "+ Add New Item" at bounding box center [53, 165] width 37 height 10
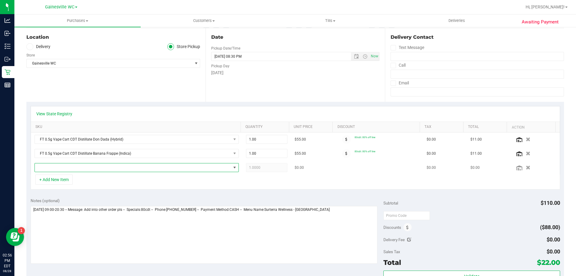
click at [65, 167] on span "NO DATA FOUND" at bounding box center [133, 167] width 196 height 8
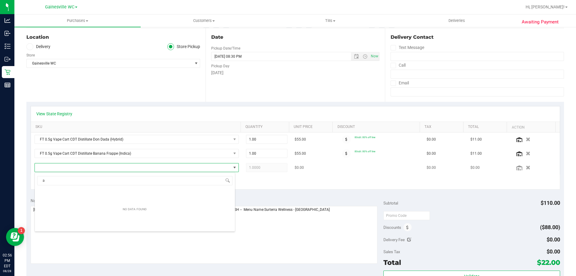
scroll to position [9, 199]
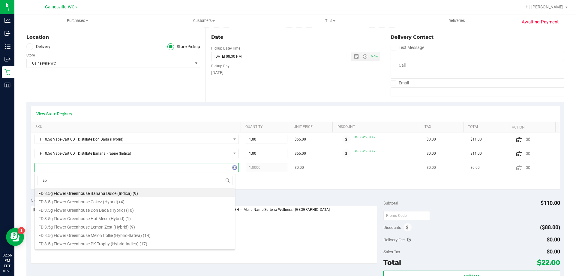
type input "abp"
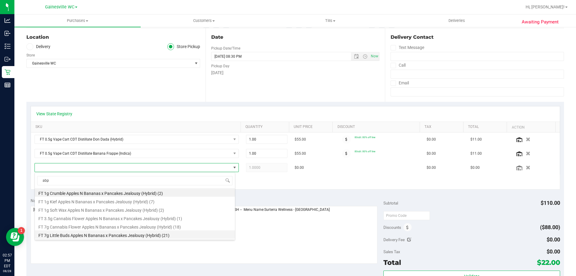
click at [168, 233] on li "FT 7g Little Buds Apples N Bananas x Pancakes Jealousy (Hybrid) (21)" at bounding box center [135, 234] width 200 height 8
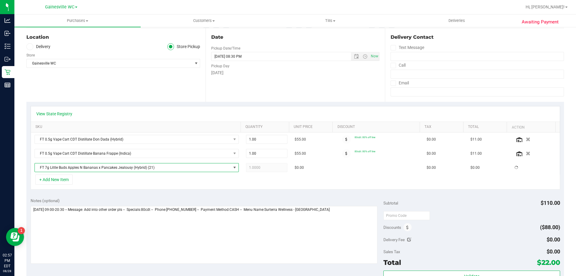
click at [256, 203] on div "Notes (optional)" at bounding box center [207, 200] width 353 height 6
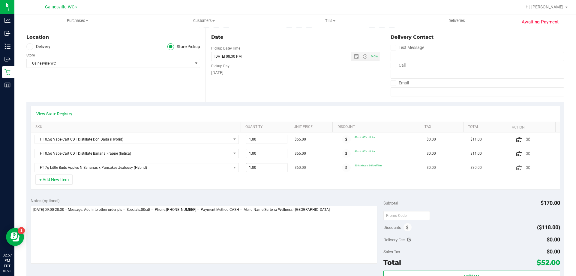
click at [264, 168] on span "1.00 1" at bounding box center [267, 167] width 42 height 9
click at [264, 168] on input "1" at bounding box center [266, 167] width 41 height 8
type input "2"
type input "2.00"
click at [303, 184] on div "+ Add New Item" at bounding box center [296, 181] width 530 height 15
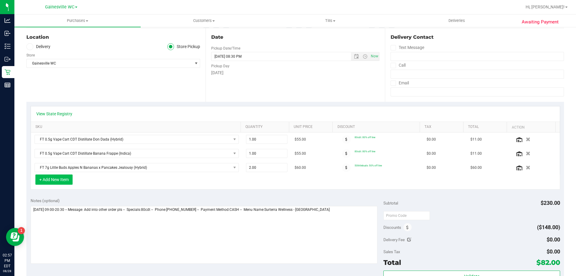
click at [52, 181] on button "+ Add New Item" at bounding box center [53, 179] width 37 height 10
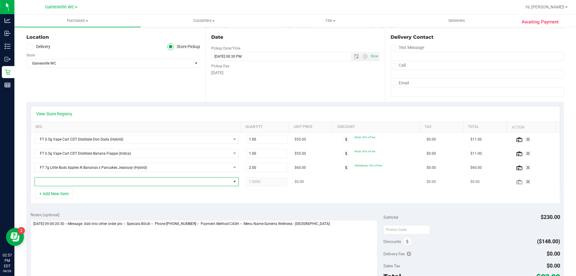
click at [78, 179] on span "NO DATA FOUND" at bounding box center [133, 181] width 196 height 8
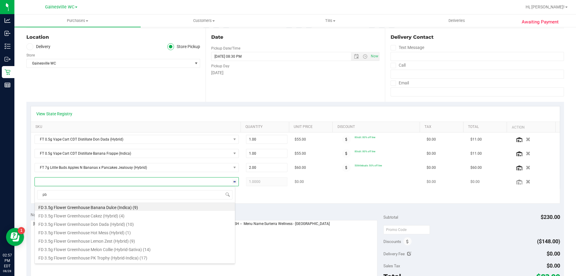
type input "pbs"
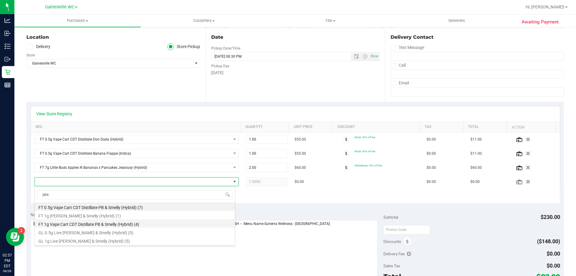
click at [165, 227] on li "FT 1g Vape Cart CDT Distillate PB & Smelly (Hybrid) (4)" at bounding box center [135, 223] width 200 height 8
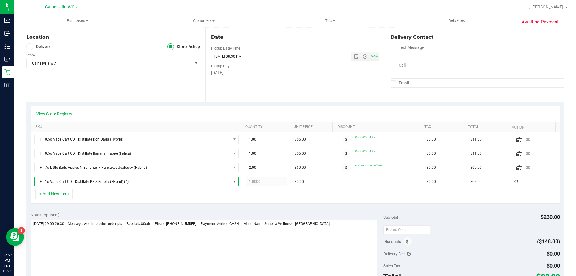
click at [228, 213] on div "Notes (optional)" at bounding box center [207, 215] width 353 height 6
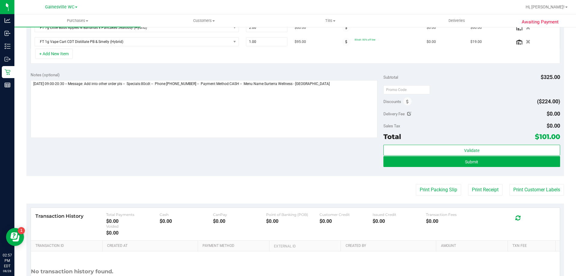
scroll to position [210, 0]
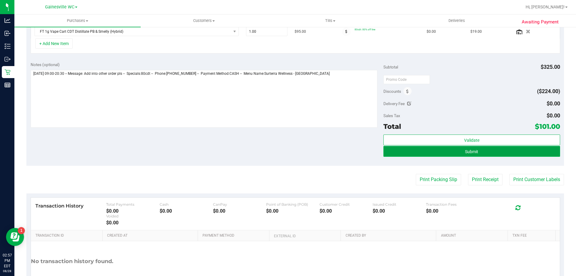
click at [491, 155] on button "Submit" at bounding box center [472, 151] width 176 height 11
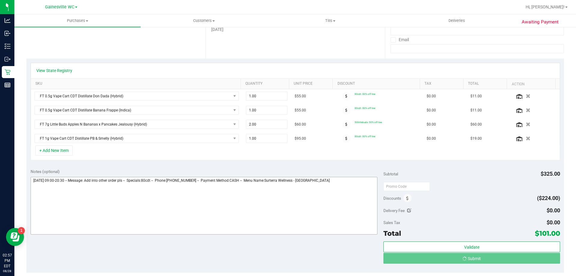
scroll to position [81, 0]
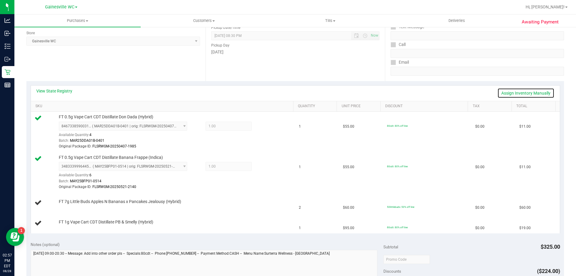
click at [498, 93] on link "Assign Inventory Manually" at bounding box center [526, 93] width 57 height 10
click at [68, 208] on div "Add Package" at bounding box center [175, 206] width 232 height 6
click at [70, 206] on link "Add Package" at bounding box center [70, 205] width 22 height 4
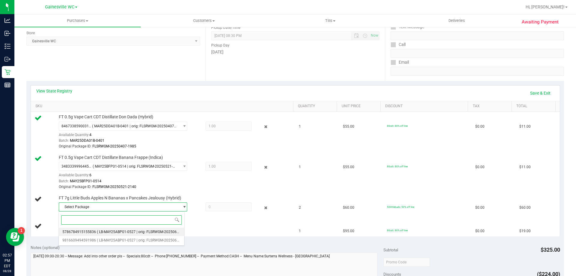
click at [121, 228] on li "5786784915155836 ( LB-MAY25ABP01-0527 | orig: FLSRWGM-20250602-1152 )" at bounding box center [121, 231] width 125 height 8
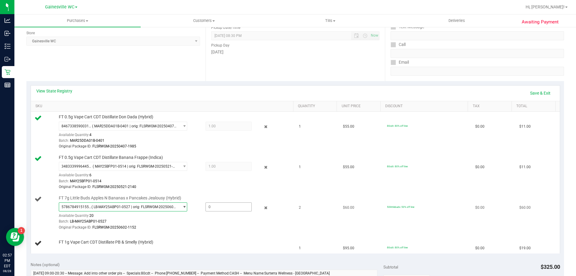
click at [208, 204] on span at bounding box center [229, 206] width 46 height 9
type input "1"
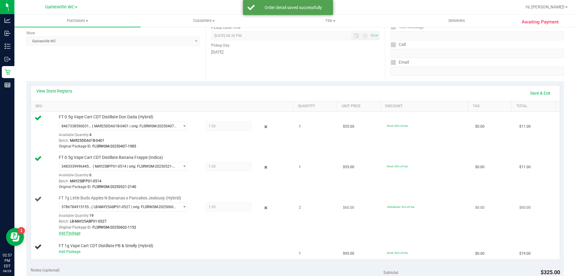
click at [72, 233] on link "Add Package" at bounding box center [70, 233] width 22 height 4
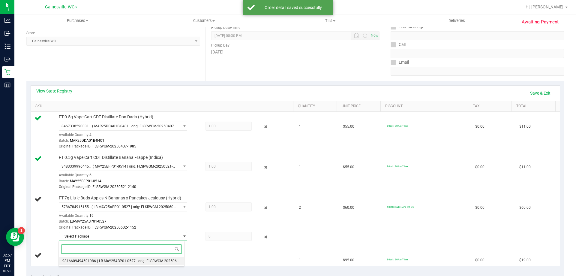
click at [109, 258] on li "9816609494591986 ( LB-MAY25ABP01-0527 | orig: FLSRWGM-20250602-1230 )" at bounding box center [121, 261] width 125 height 8
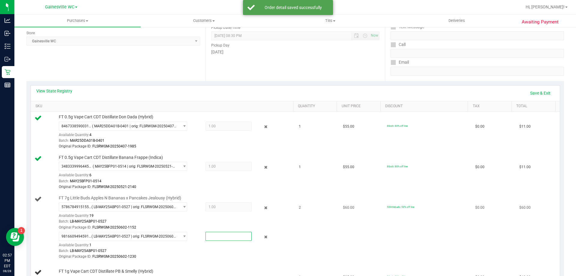
click at [206, 239] on span at bounding box center [229, 236] width 46 height 9
type input "1"
click at [539, 90] on link "Save & Exit" at bounding box center [540, 93] width 28 height 10
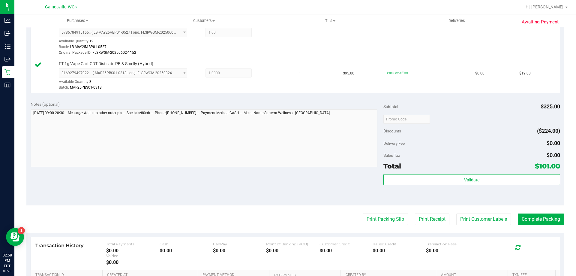
scroll to position [291, 0]
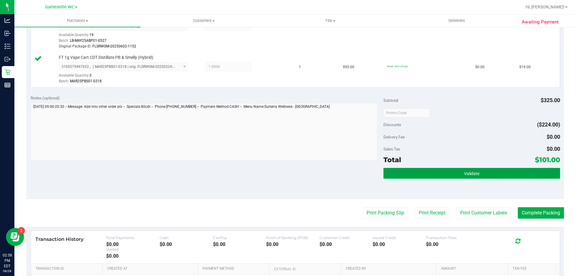
click at [477, 173] on button "Validate" at bounding box center [472, 173] width 176 height 11
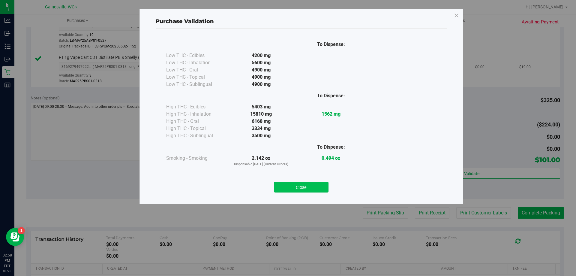
click at [312, 192] on button "Close" at bounding box center [301, 187] width 55 height 11
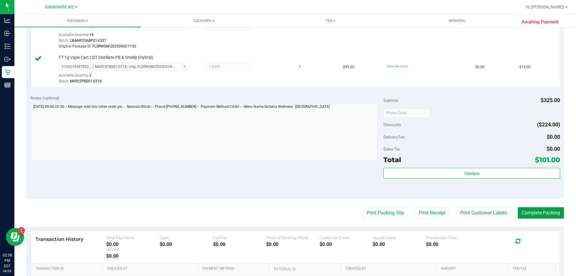
click at [532, 213] on button "Complete Packing" at bounding box center [541, 212] width 46 height 11
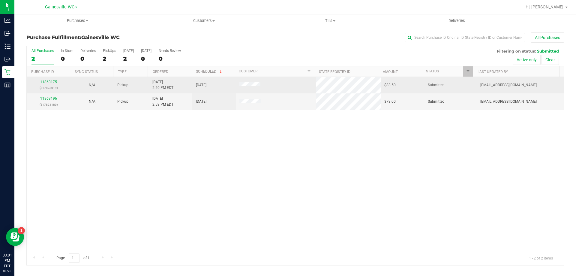
click at [49, 81] on link "11863175" at bounding box center [48, 82] width 17 height 4
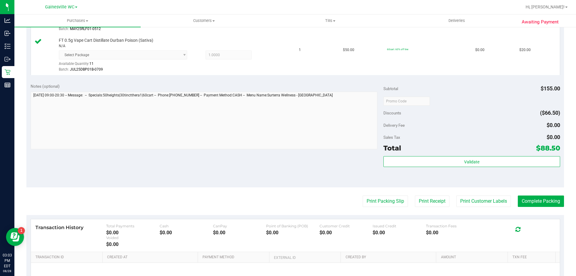
scroll to position [270, 0]
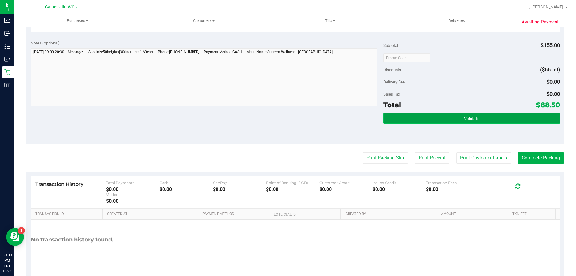
click at [492, 121] on button "Validate" at bounding box center [472, 118] width 176 height 11
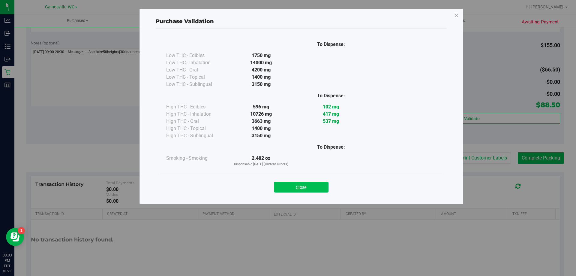
click at [314, 186] on button "Close" at bounding box center [301, 187] width 55 height 11
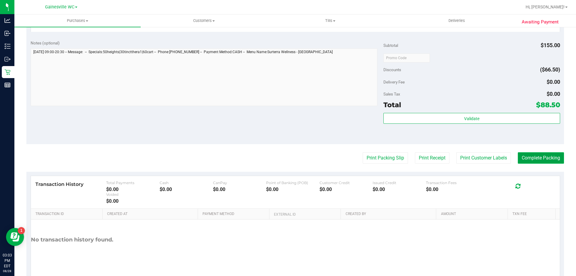
click at [556, 158] on button "Complete Packing" at bounding box center [541, 157] width 46 height 11
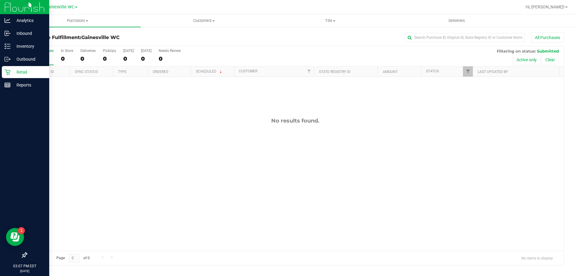
click at [13, 74] on p "Retail" at bounding box center [29, 71] width 36 height 7
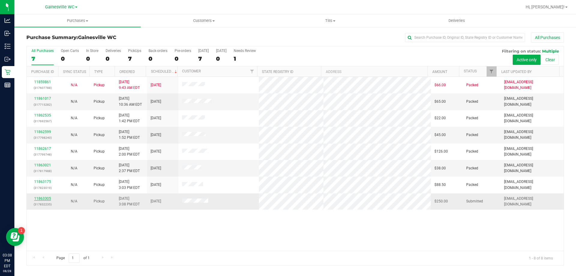
click at [49, 197] on link "11863305" at bounding box center [42, 198] width 17 height 4
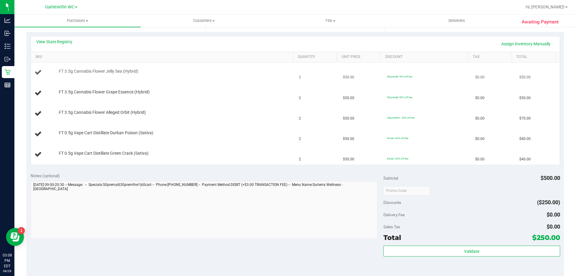
scroll to position [120, 0]
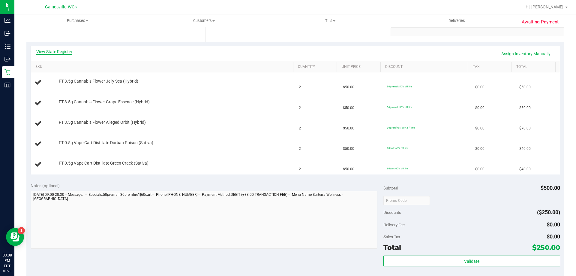
click at [64, 54] on link "View State Registry" at bounding box center [54, 52] width 36 height 6
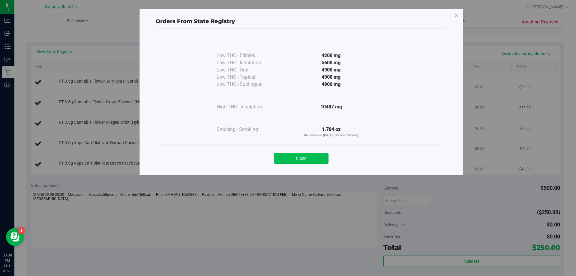
click at [315, 158] on button "Close" at bounding box center [301, 158] width 55 height 11
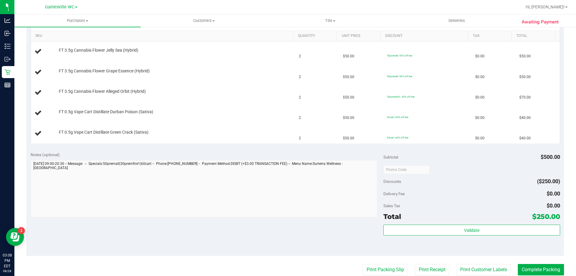
scroll to position [180, 0]
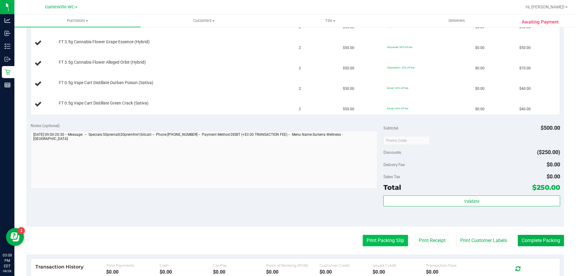
click at [374, 236] on button "Print Packing Slip" at bounding box center [385, 240] width 45 height 11
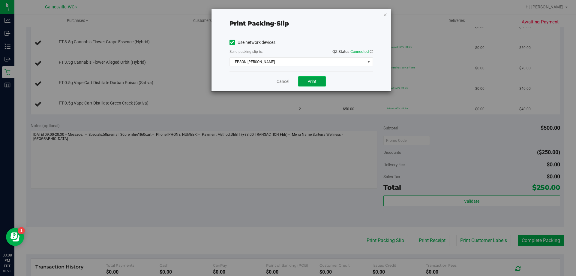
click at [313, 81] on span "Print" at bounding box center [312, 81] width 9 height 5
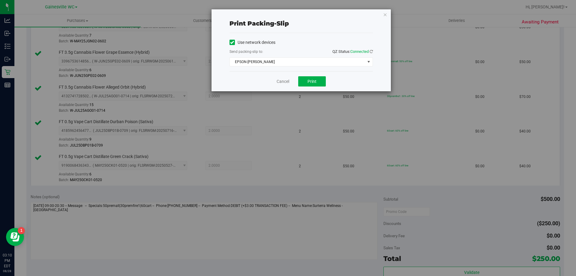
click at [278, 77] on div "Cancel Print" at bounding box center [301, 81] width 143 height 20
click at [286, 90] on div "Cancel Print" at bounding box center [301, 81] width 143 height 20
click at [285, 82] on link "Cancel" at bounding box center [283, 81] width 13 height 6
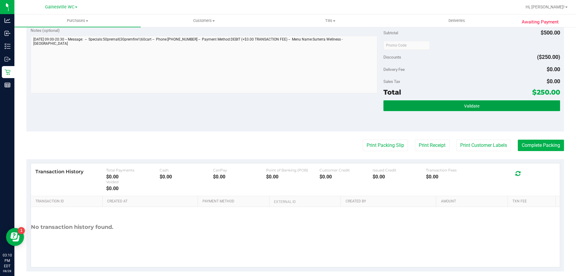
drag, startPoint x: 479, startPoint y: 111, endPoint x: 481, endPoint y: 107, distance: 4.4
click at [480, 109] on button "Validate" at bounding box center [472, 105] width 176 height 11
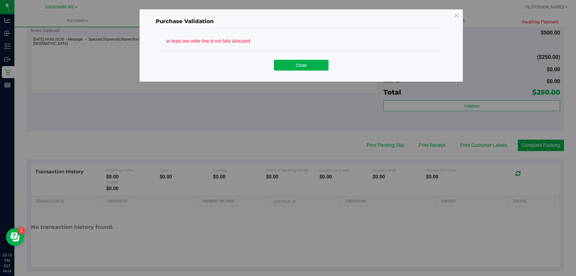
click at [324, 71] on div "Close" at bounding box center [301, 63] width 282 height 24
click at [324, 58] on div "Close" at bounding box center [301, 63] width 273 height 15
click at [318, 64] on button "Close" at bounding box center [301, 65] width 55 height 11
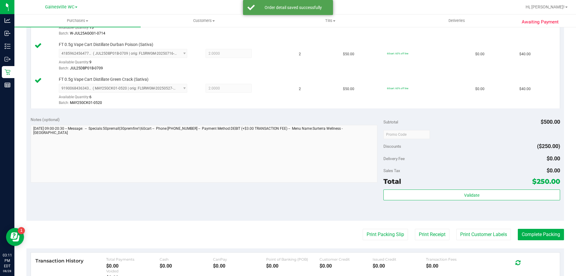
scroll to position [286, 0]
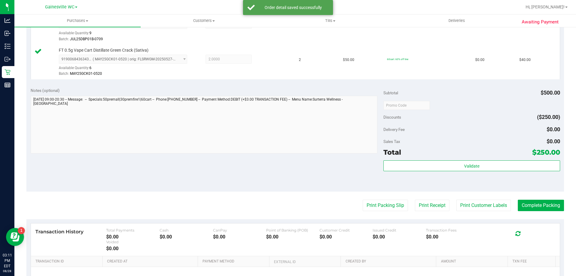
click at [479, 157] on div "Total $250.00" at bounding box center [472, 152] width 176 height 11
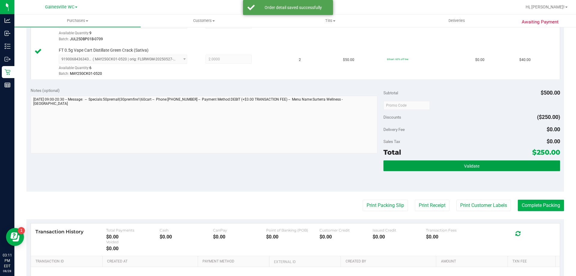
click at [480, 160] on button "Validate" at bounding box center [472, 165] width 176 height 11
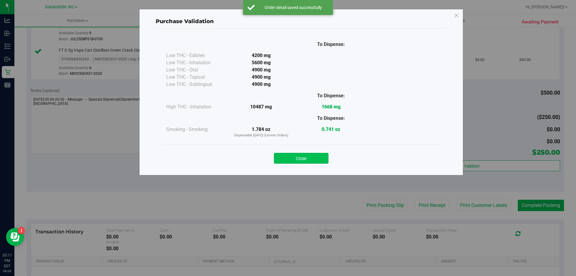
click at [297, 159] on button "Close" at bounding box center [301, 158] width 55 height 11
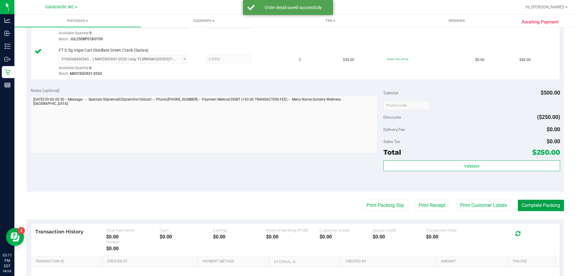
click at [548, 210] on button "Complete Packing" at bounding box center [541, 205] width 46 height 11
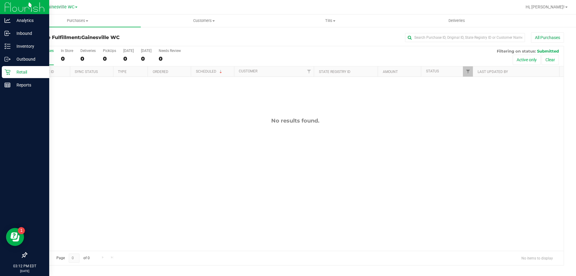
click at [24, 68] on p "Retail" at bounding box center [29, 71] width 36 height 7
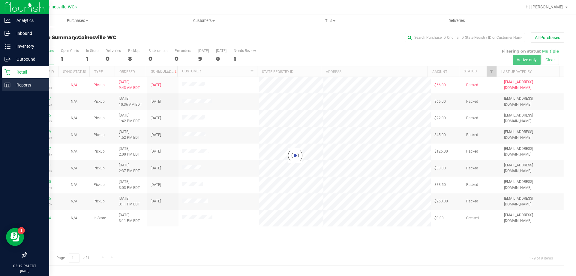
click at [5, 83] on icon at bounding box center [8, 85] width 6 height 6
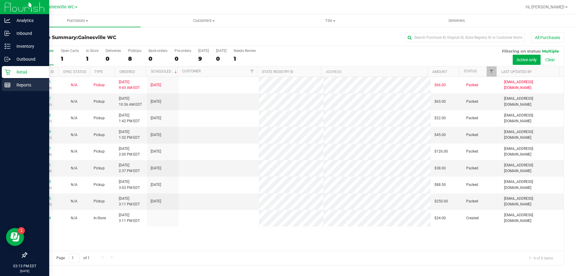
click at [8, 86] on icon at bounding box center [8, 85] width 6 height 6
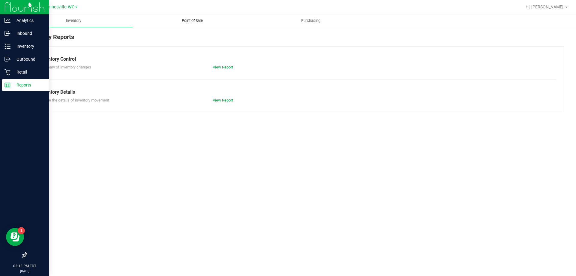
click at [203, 25] on uib-tab-heading "Point of Sale" at bounding box center [192, 21] width 118 height 12
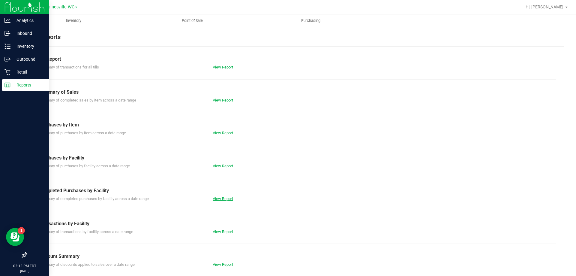
click at [221, 198] on link "View Report" at bounding box center [223, 198] width 20 height 5
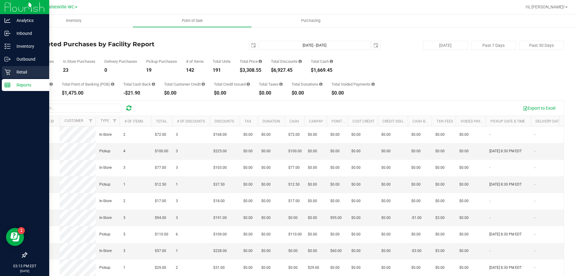
click at [8, 70] on icon at bounding box center [8, 72] width 6 height 6
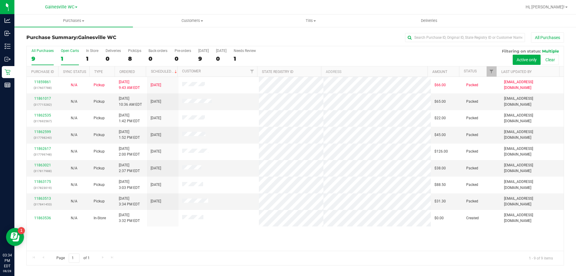
click at [71, 64] on label "Open Carts 1" at bounding box center [70, 57] width 18 height 17
click at [0, 0] on input "Open Carts 1" at bounding box center [0, 0] width 0 height 0
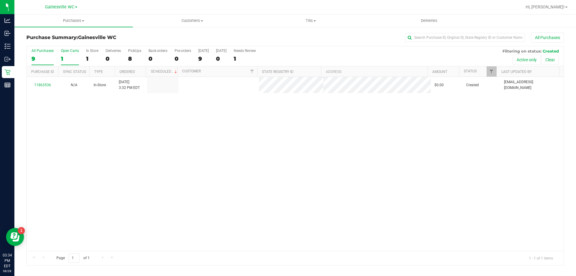
click at [45, 61] on div "9" at bounding box center [43, 58] width 22 height 7
click at [0, 0] on input "All Purchases 9" at bounding box center [0, 0] width 0 height 0
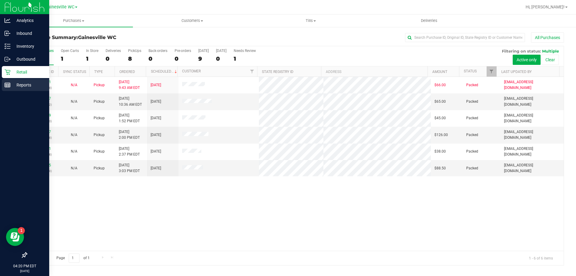
click at [9, 87] on rect at bounding box center [7, 85] width 5 height 4
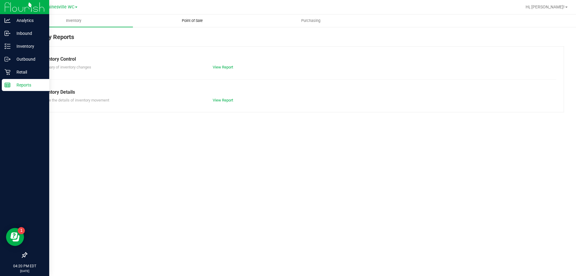
click at [192, 24] on uib-tab-heading "Point of Sale" at bounding box center [192, 21] width 118 height 12
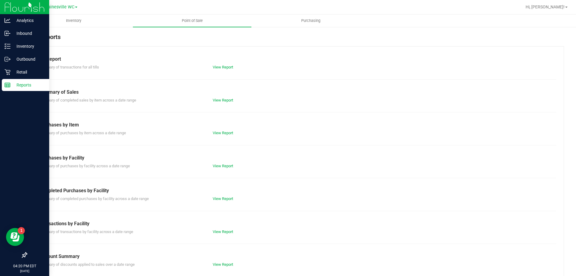
click at [227, 206] on div "Till Report Summary of transactions for all tills View Report Summary of Sales …" at bounding box center [295, 177] width 538 height 263
click at [229, 202] on div "Till Report Summary of transactions for all tills View Report Summary of Sales …" at bounding box center [295, 177] width 538 height 263
click at [230, 200] on link "View Report" at bounding box center [223, 198] width 20 height 5
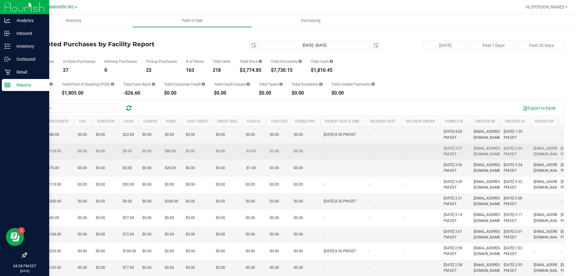
scroll to position [30, 166]
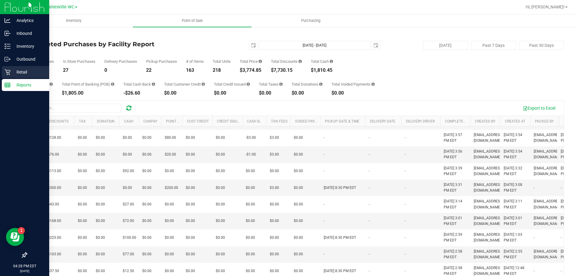
click at [15, 73] on p "Retail" at bounding box center [29, 71] width 36 height 7
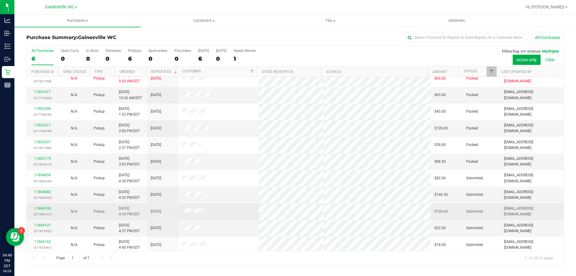
scroll to position [9, 0]
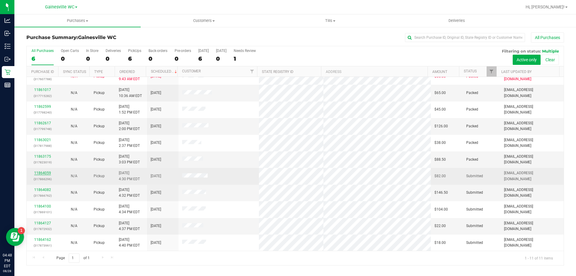
click at [41, 171] on link "11864059" at bounding box center [42, 173] width 17 height 4
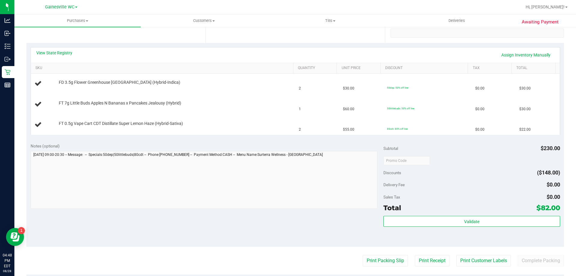
scroll to position [120, 0]
